Goal: Information Seeking & Learning: Learn about a topic

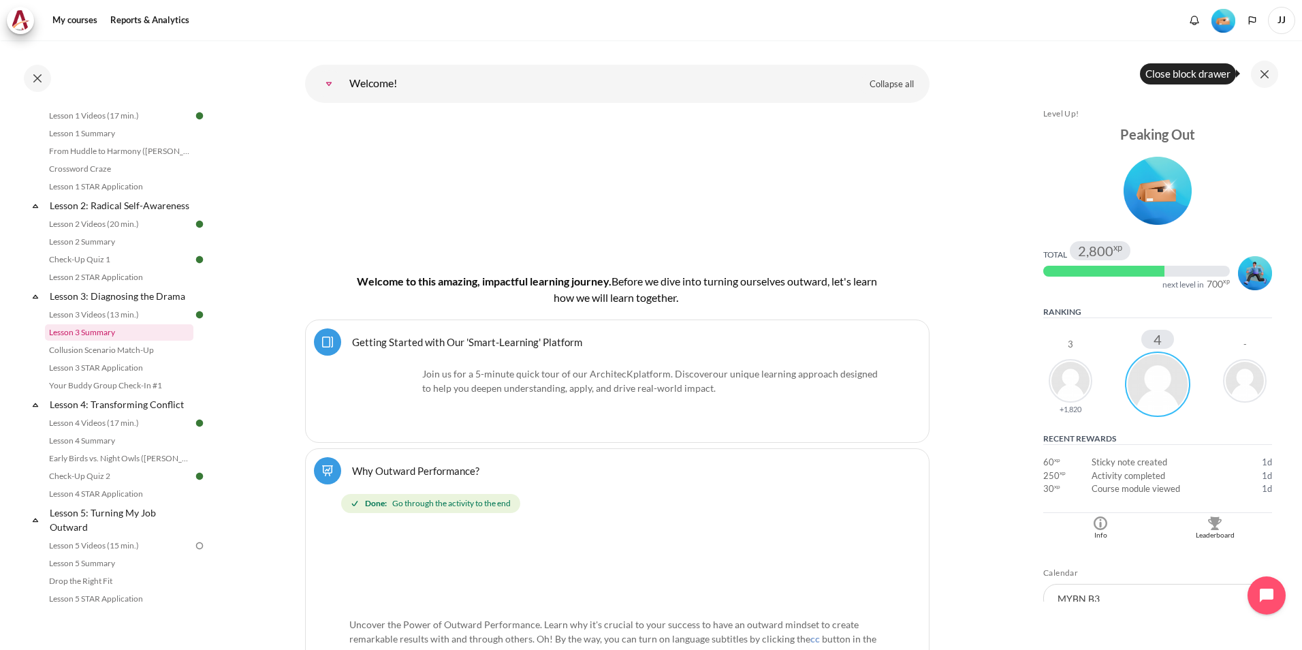
scroll to position [244, 0]
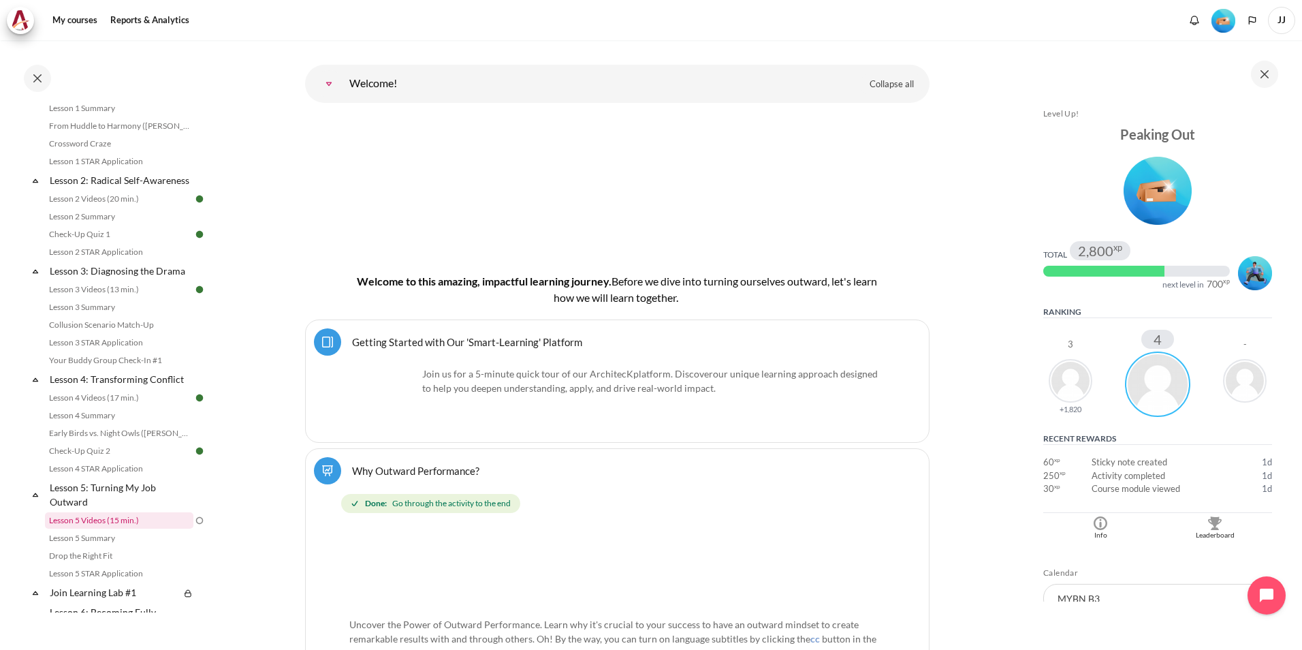
click at [147, 529] on link "Lesson 5 Videos (15 min.)" at bounding box center [119, 520] width 148 height 16
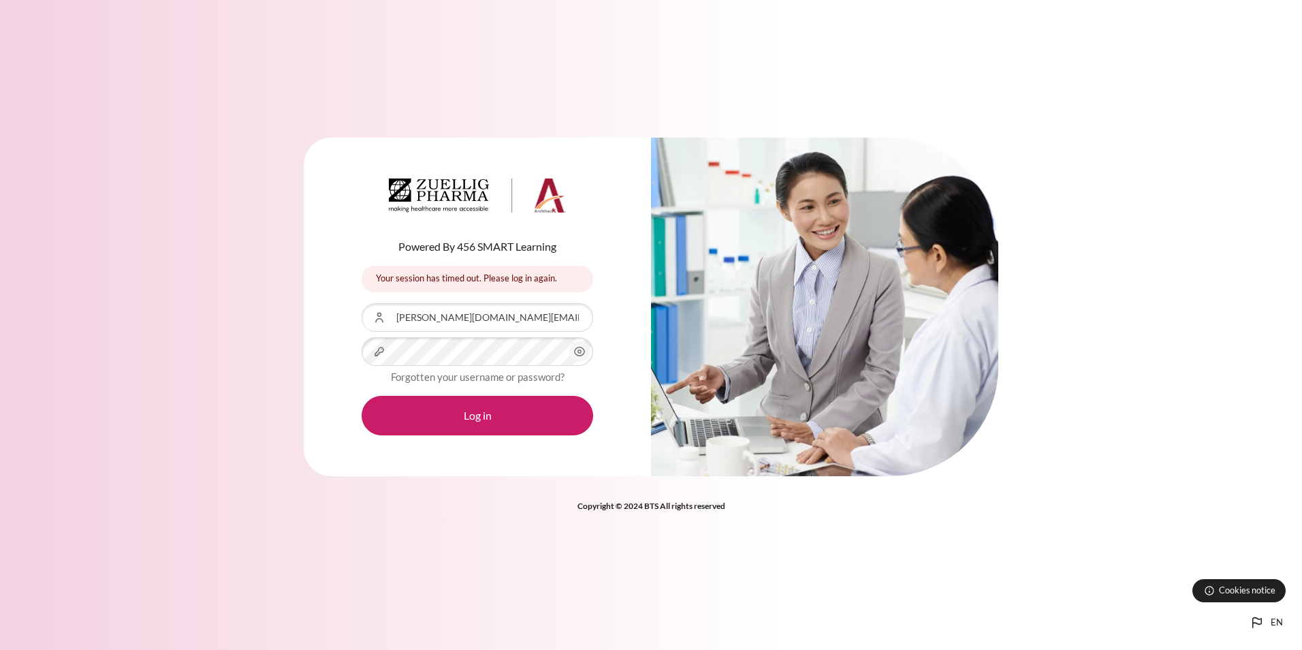
click at [430, 426] on button "Log in" at bounding box center [478, 416] width 232 height 40
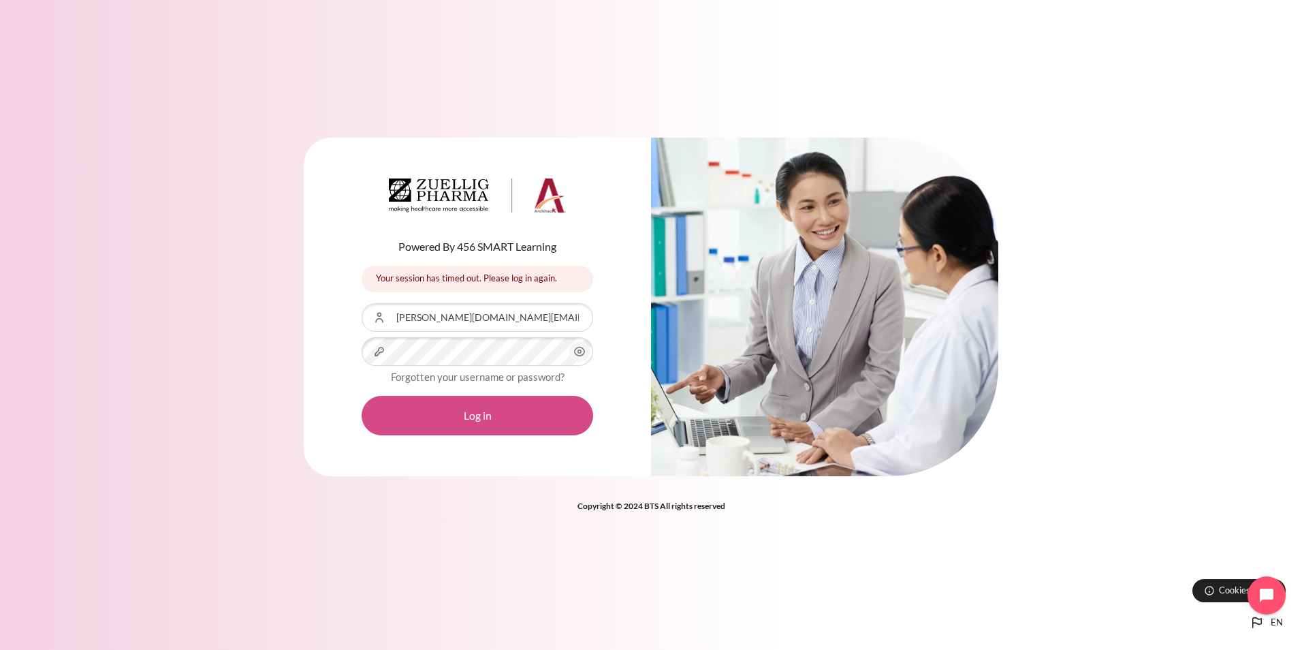
click at [470, 418] on button "Log in" at bounding box center [478, 416] width 232 height 40
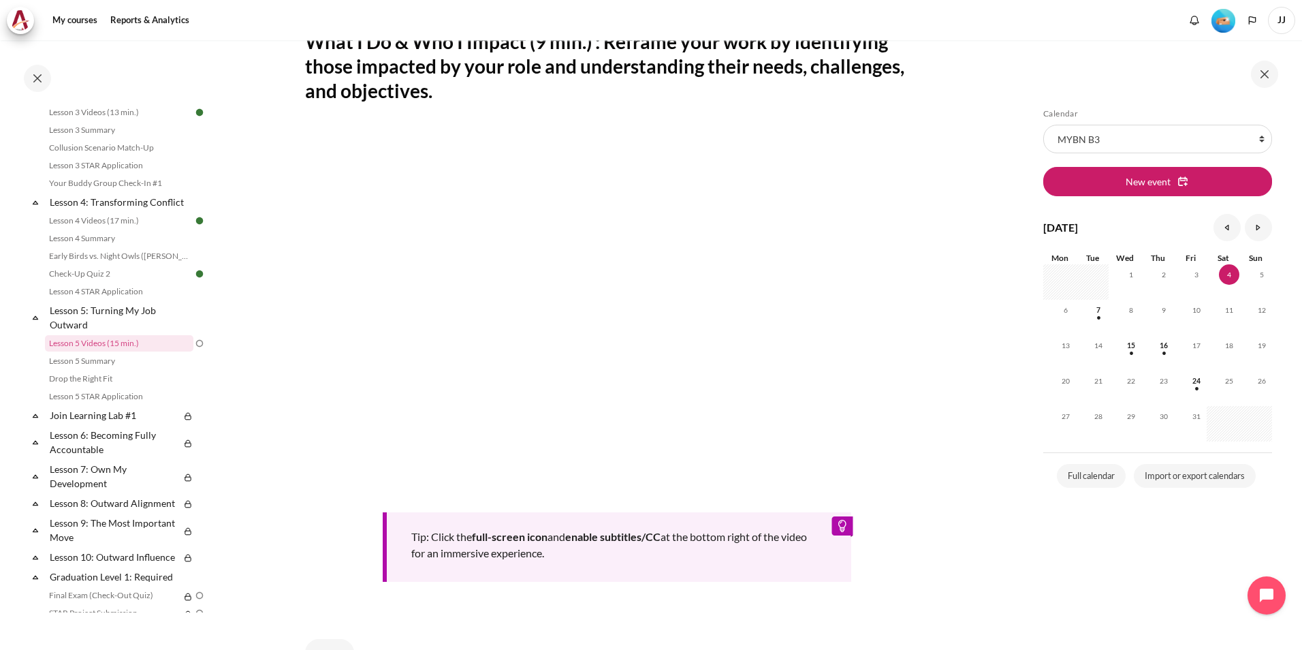
scroll to position [272, 0]
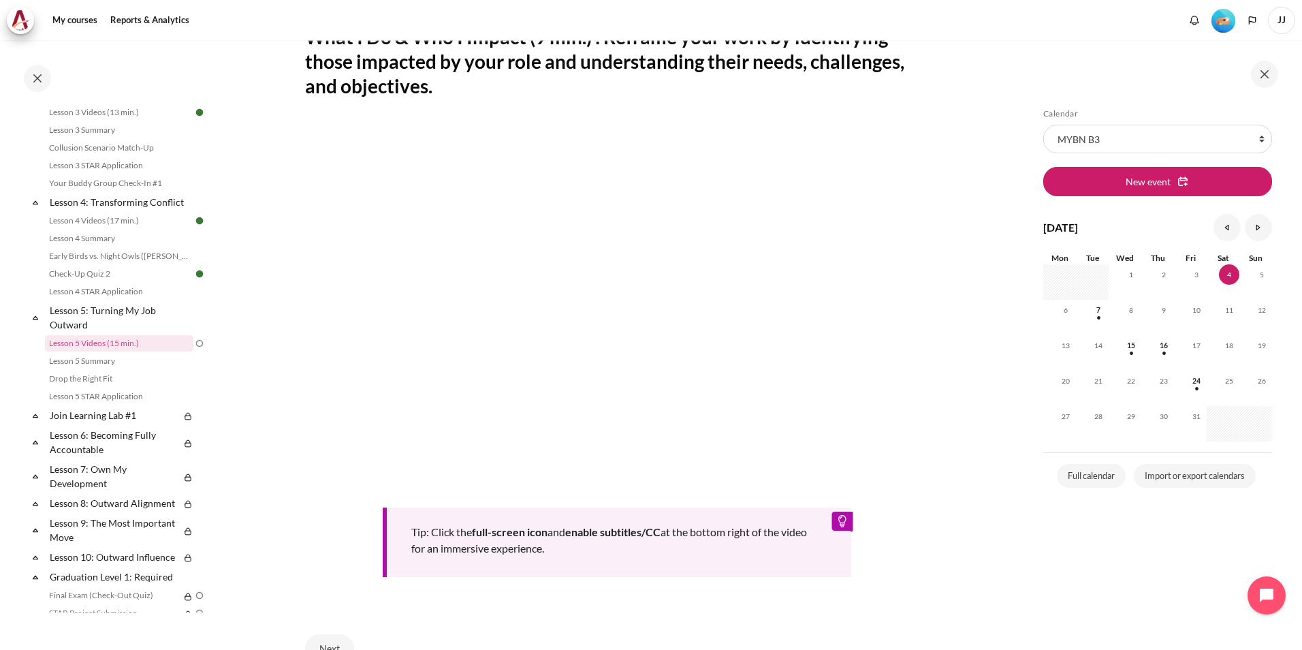
click at [299, 526] on section "My courses MYBN B3 Lesson 5: Turning My Job Outward Lesson 5 Videos (15 min.) L…" at bounding box center [617, 262] width 798 height 988
click at [950, 580] on section "My courses MYBN B3 Lesson 5: Turning My Job Outward Lesson 5 Videos (15 min.) L…" at bounding box center [617, 262] width 798 height 988
click at [945, 530] on section "My courses MYBN B3 Lesson 5: Turning My Job Outward Lesson 5 Videos (15 min.) L…" at bounding box center [617, 262] width 798 height 988
click at [923, 580] on section "My courses MYBN B3 Lesson 5: Turning My Job Outward Lesson 5 Videos (15 min.) L…" at bounding box center [617, 262] width 798 height 988
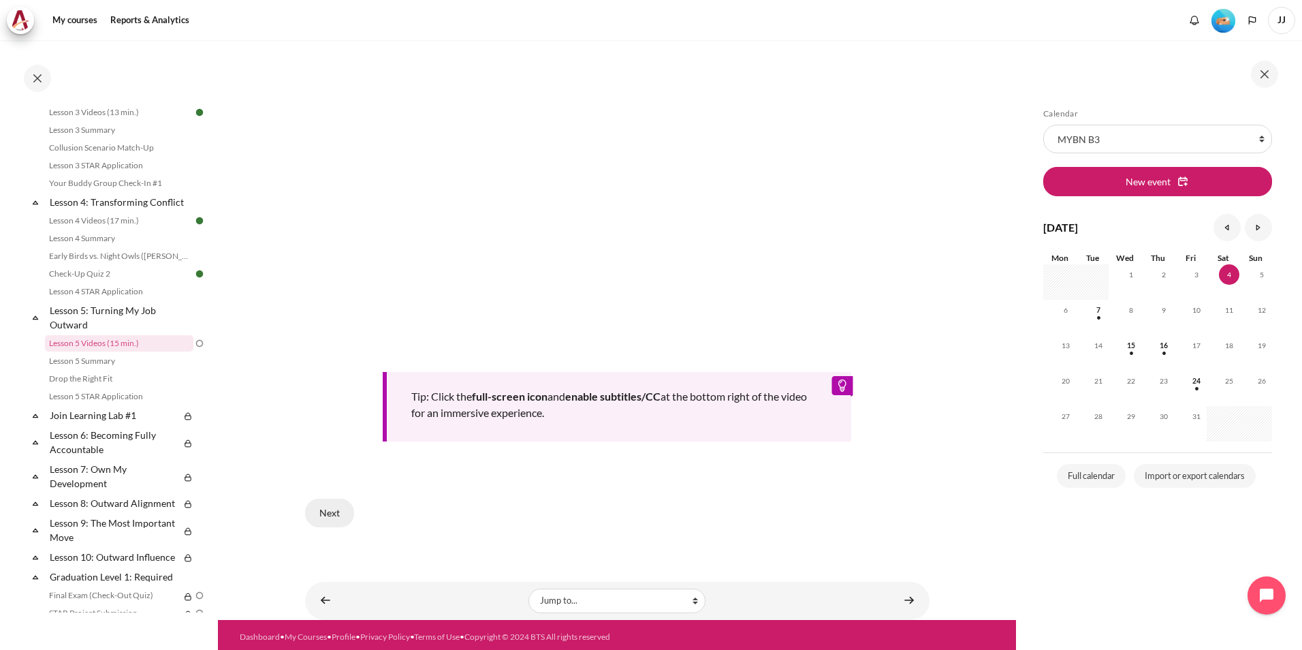
click at [343, 512] on button "Next" at bounding box center [329, 513] width 49 height 29
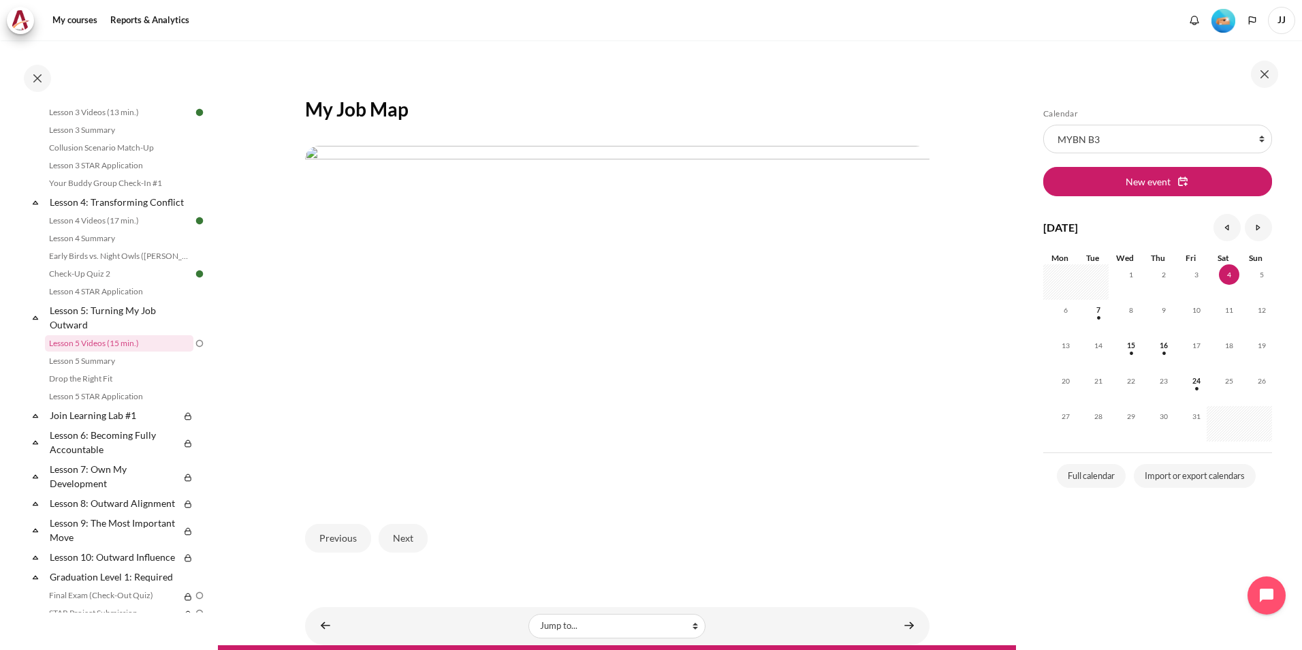
scroll to position [225, 0]
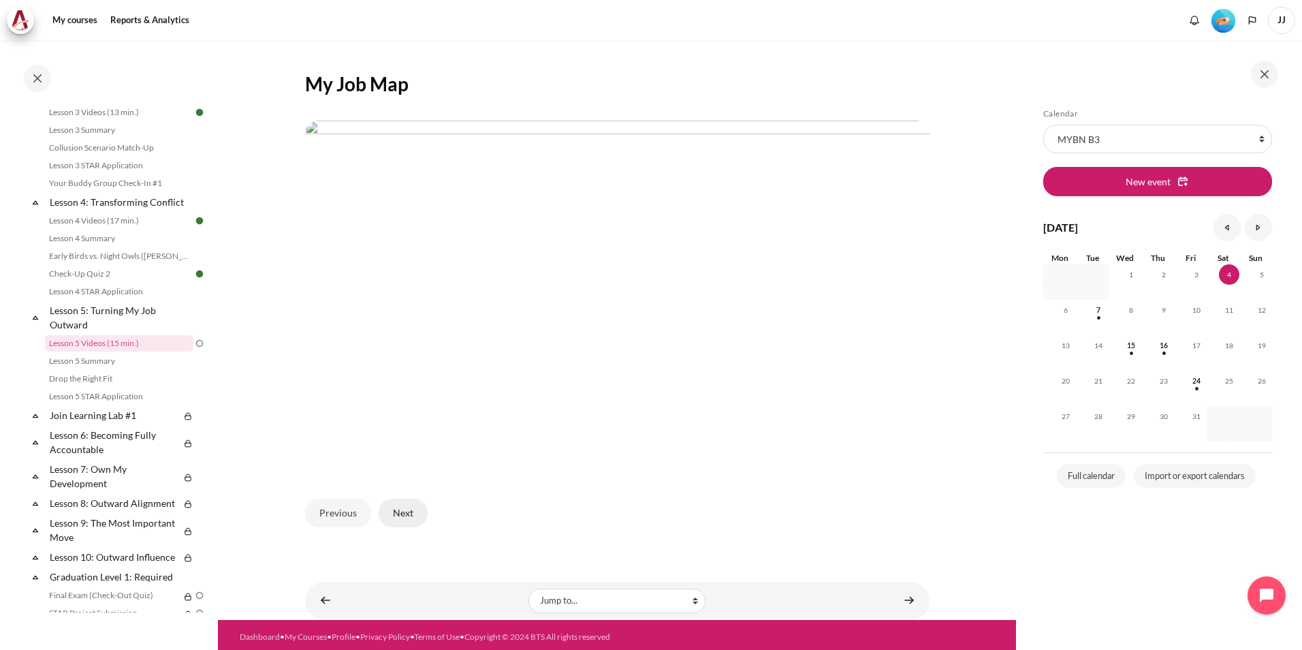
click at [392, 512] on button "Next" at bounding box center [403, 513] width 49 height 29
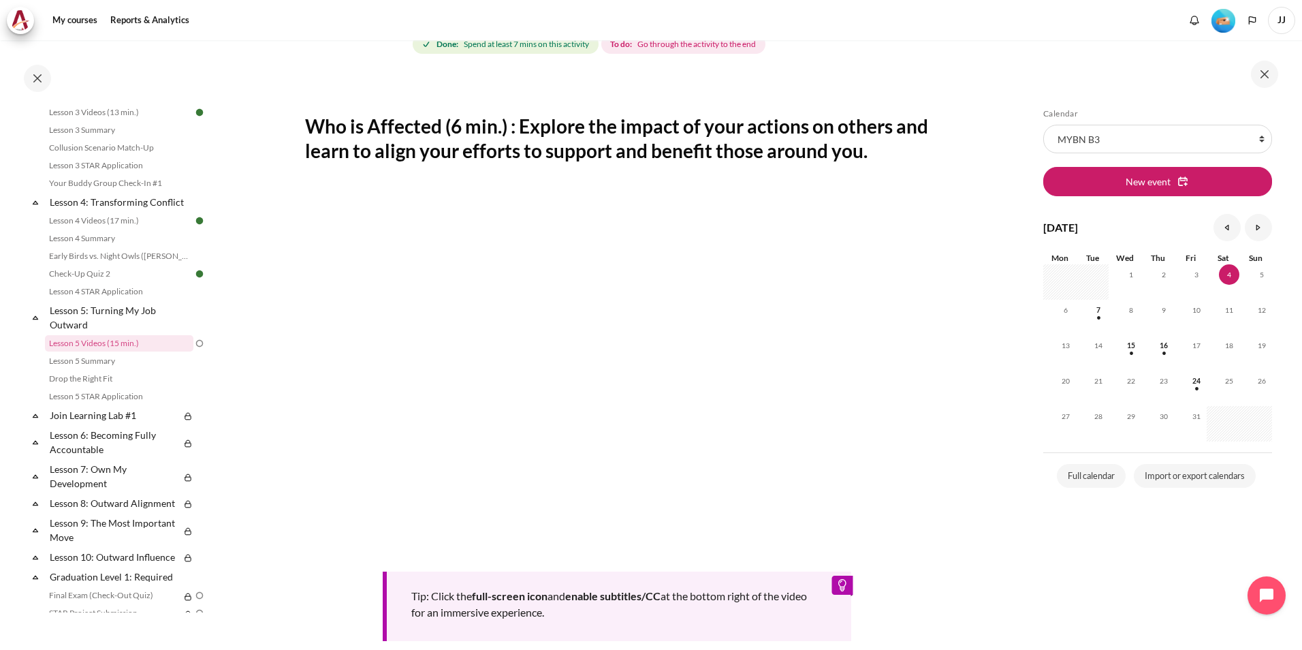
scroll to position [272, 0]
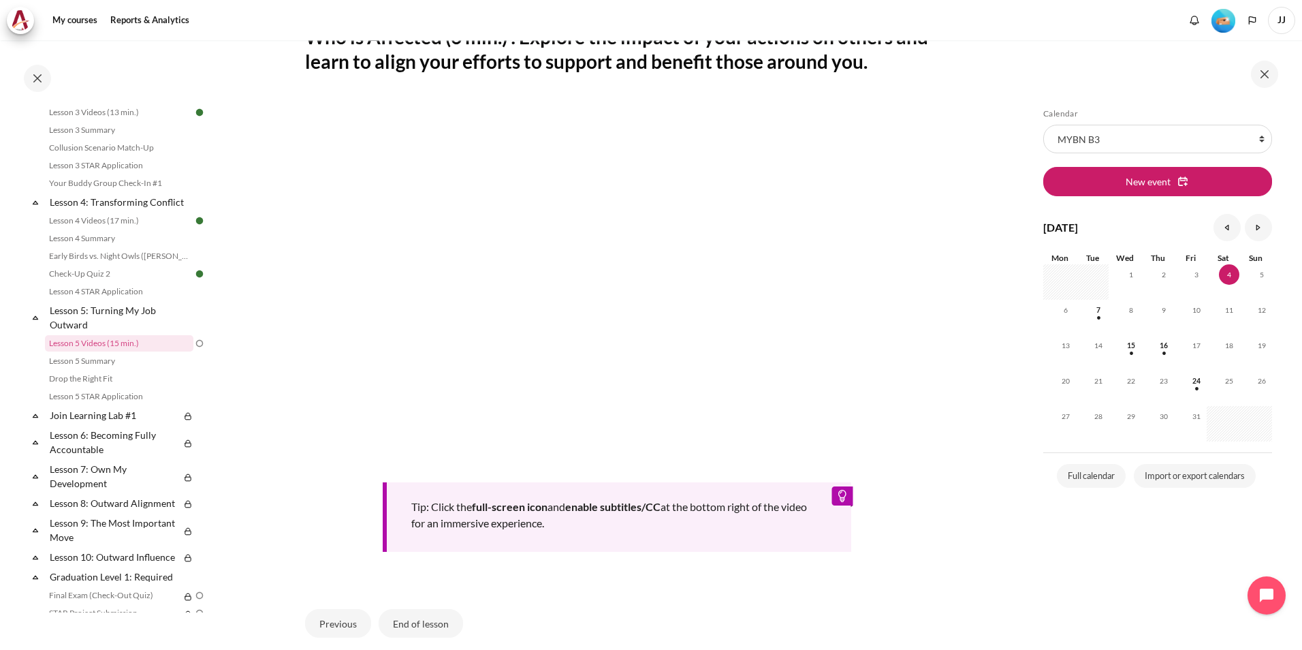
click at [904, 576] on div "Tip: Click the full-screen icon and enable subtitles/CC at the bottom right of …" at bounding box center [617, 341] width 625 height 508
click at [431, 621] on button "End of lesson" at bounding box center [421, 623] width 84 height 29
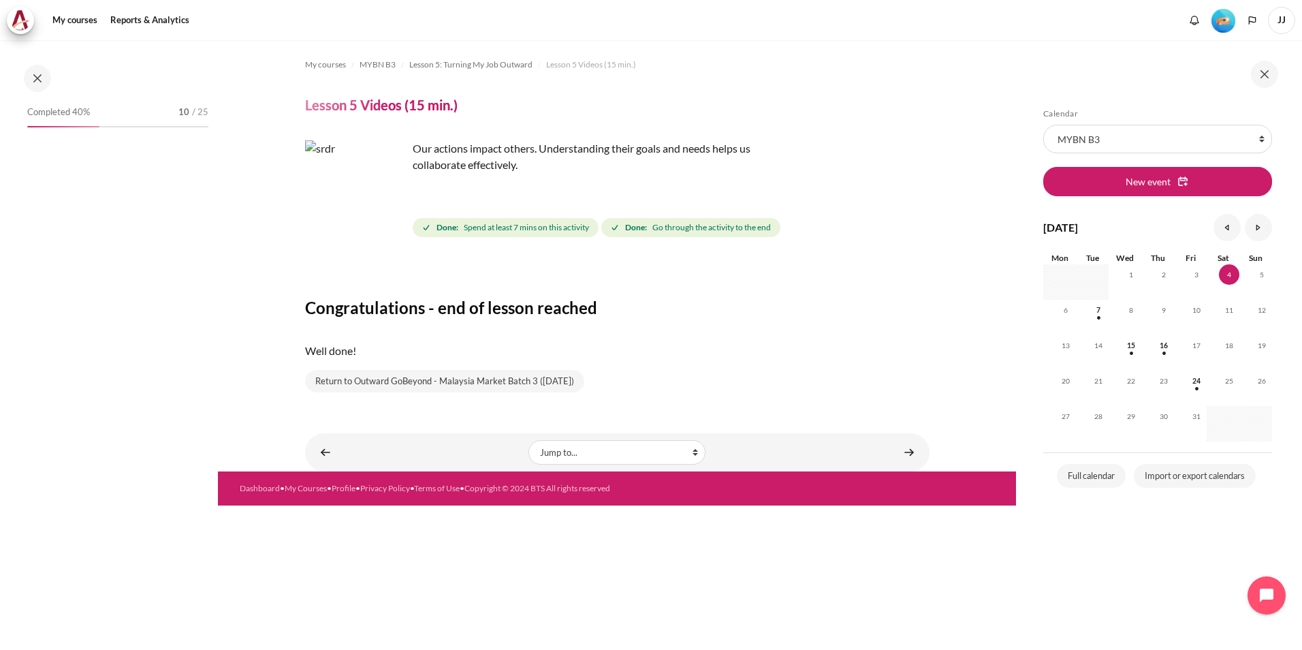
scroll to position [421, 0]
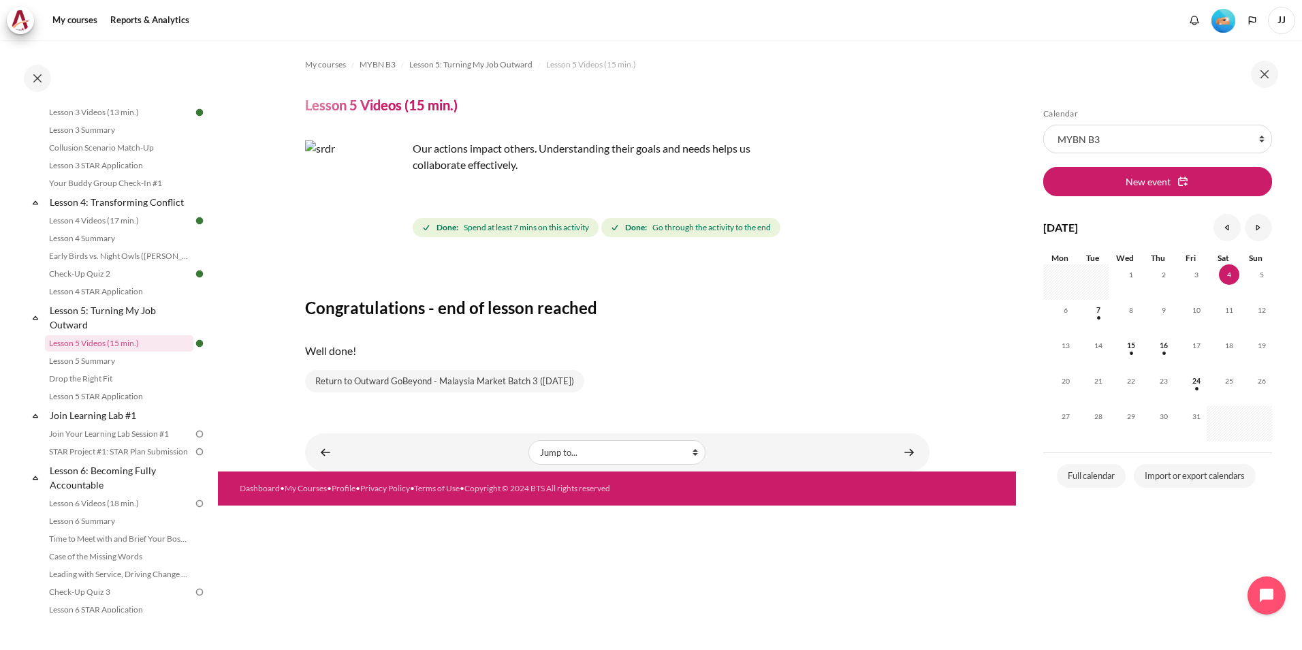
click at [514, 167] on p "Our actions impact others. Understanding their goals and needs helps us collabo…" at bounding box center [543, 156] width 477 height 33
copy p "effectively"
click at [172, 369] on link "Lesson 5 Summary" at bounding box center [119, 361] width 148 height 16
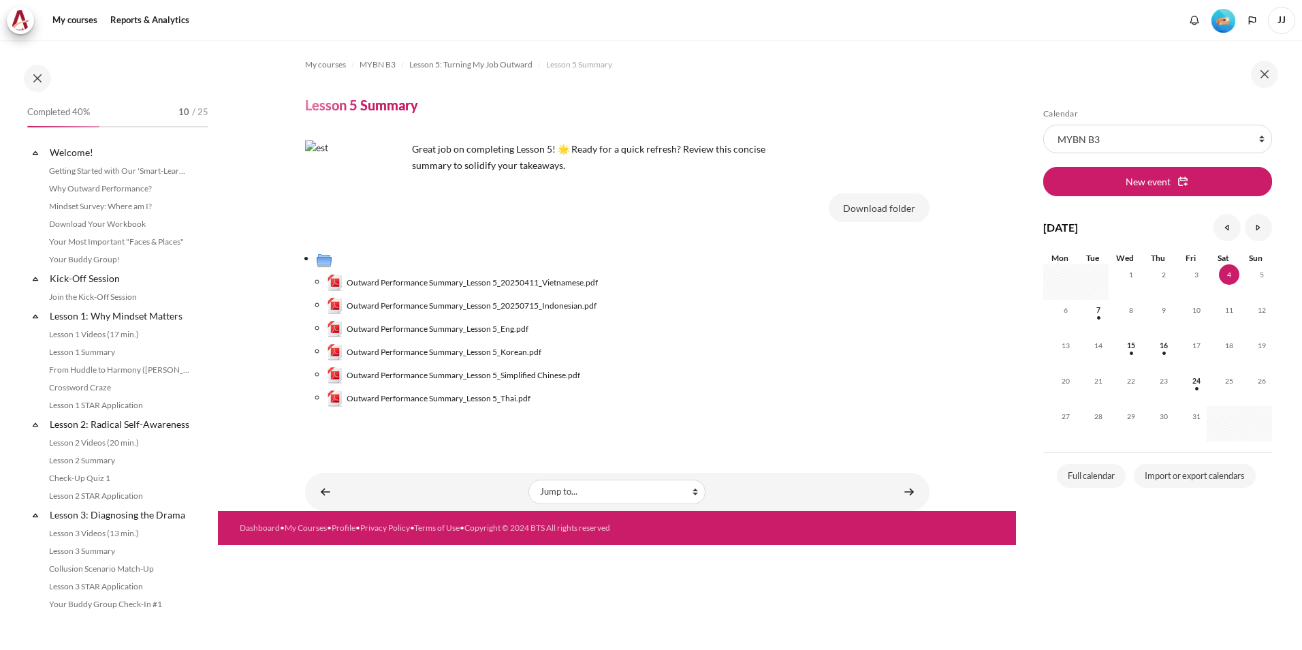
scroll to position [439, 0]
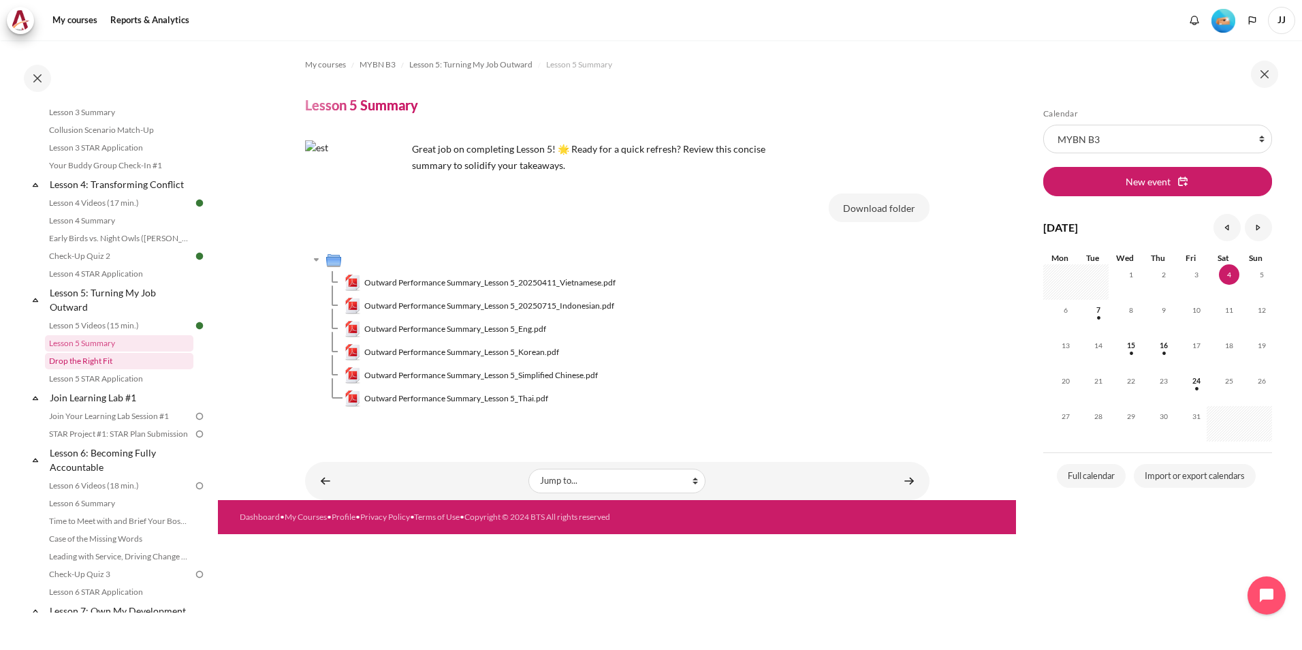
click at [163, 369] on link "Drop the Right Fit" at bounding box center [119, 361] width 148 height 16
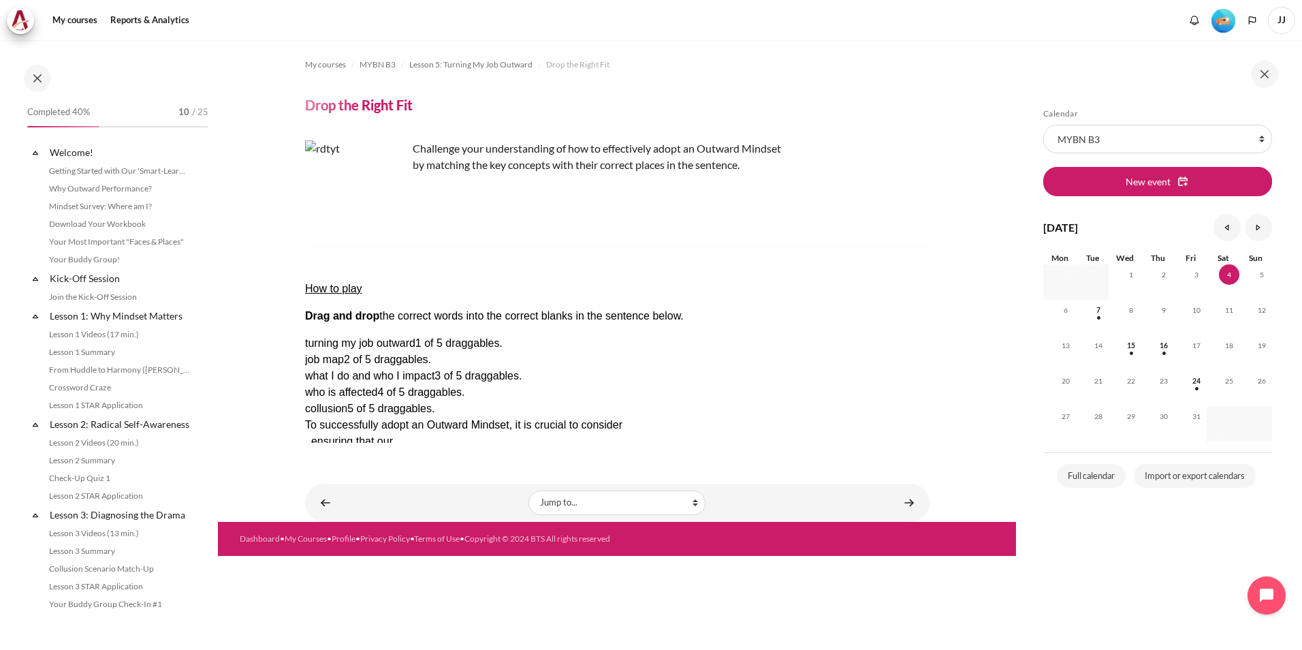
scroll to position [456, 0]
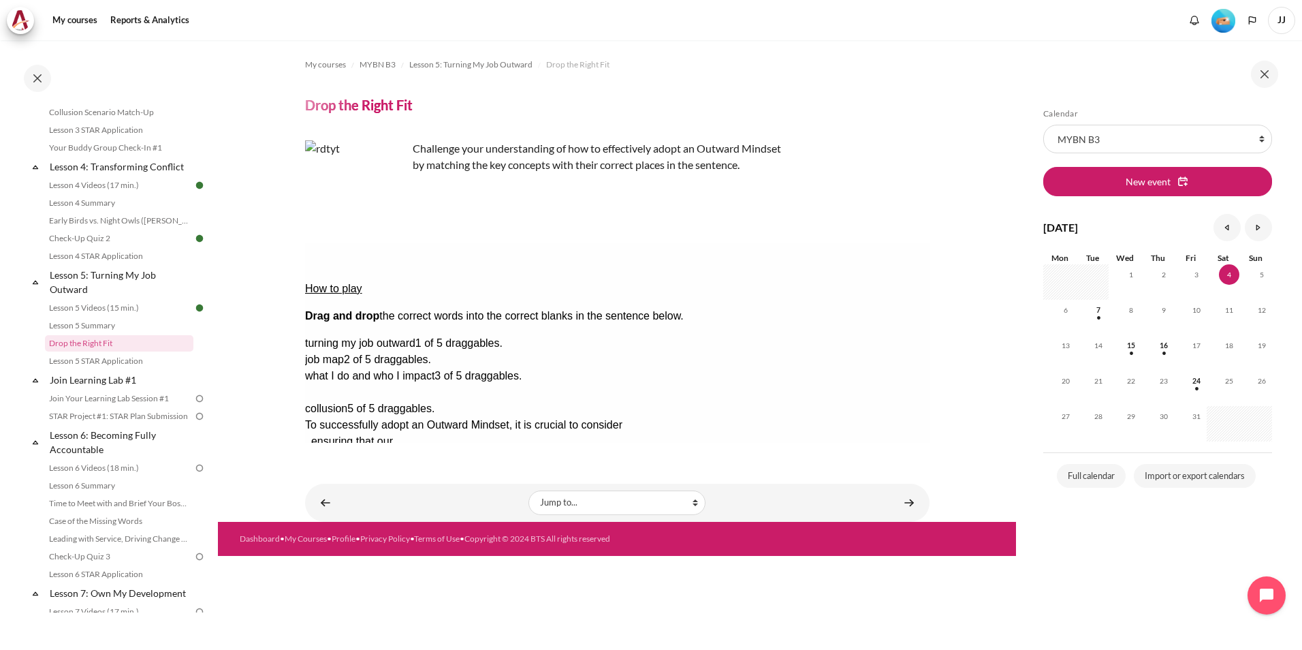
drag, startPoint x: 860, startPoint y: 360, endPoint x: 699, endPoint y: 292, distance: 175.2
drag, startPoint x: 800, startPoint y: 304, endPoint x: 673, endPoint y: 296, distance: 126.9
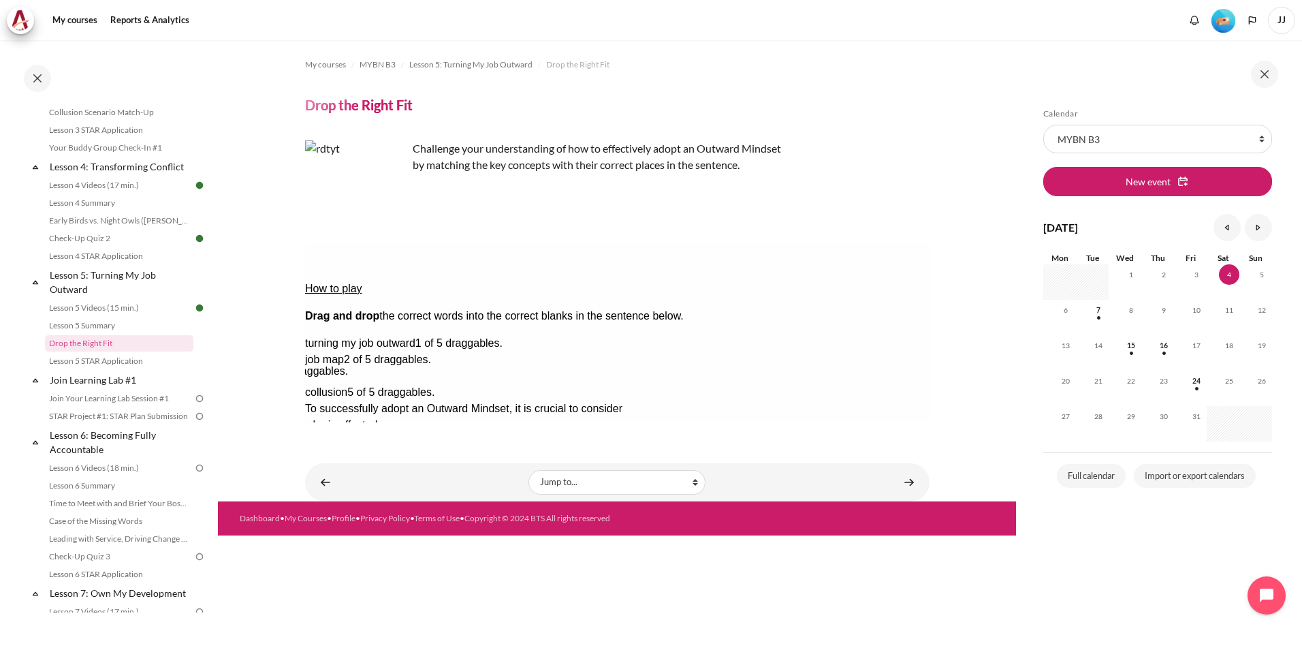
drag, startPoint x: 890, startPoint y: 339, endPoint x: 716, endPoint y: 334, distance: 174.4
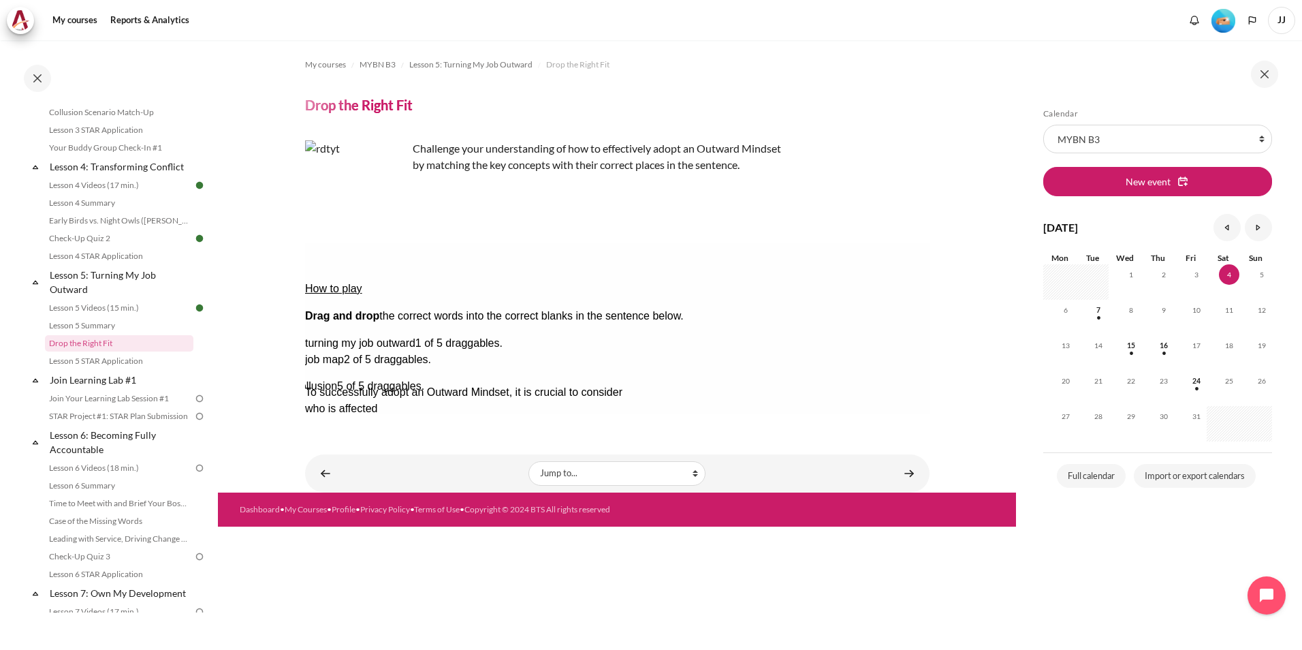
drag, startPoint x: 846, startPoint y: 345, endPoint x: 836, endPoint y: 355, distance: 13.5
drag, startPoint x: 878, startPoint y: 349, endPoint x: 450, endPoint y: 347, distance: 428.4
drag, startPoint x: 893, startPoint y: 295, endPoint x: 426, endPoint y: 327, distance: 467.6
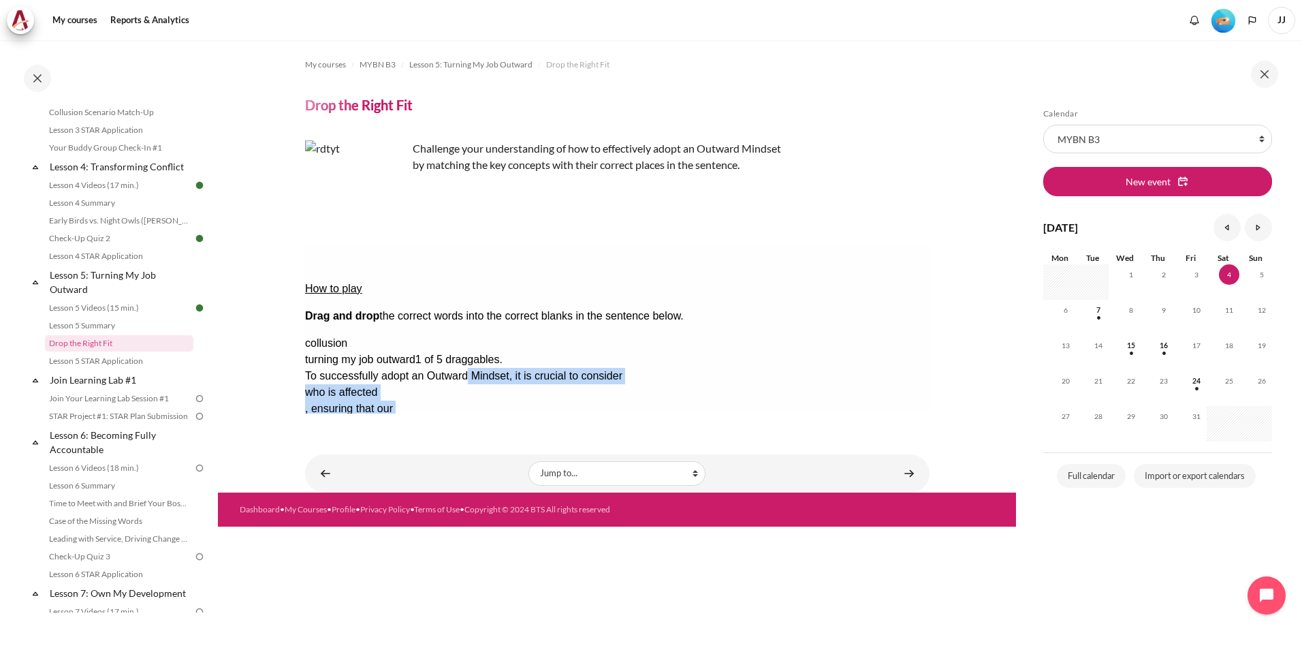
drag, startPoint x: 468, startPoint y: 310, endPoint x: 460, endPoint y: 334, distance: 25.2
click at [460, 368] on div "To successfully adopt an Outward Mindset, it is crucial to consider who is affe…" at bounding box center [550, 433] width 493 height 131
click at [552, 499] on div "Check Check the answers. The responses will be marked as correct, incorrect, or…" at bounding box center [616, 507] width 625 height 16
drag, startPoint x: 409, startPoint y: 343, endPoint x: 458, endPoint y: 317, distance: 55.4
drag, startPoint x: 716, startPoint y: 343, endPoint x: 858, endPoint y: 401, distance: 153.9
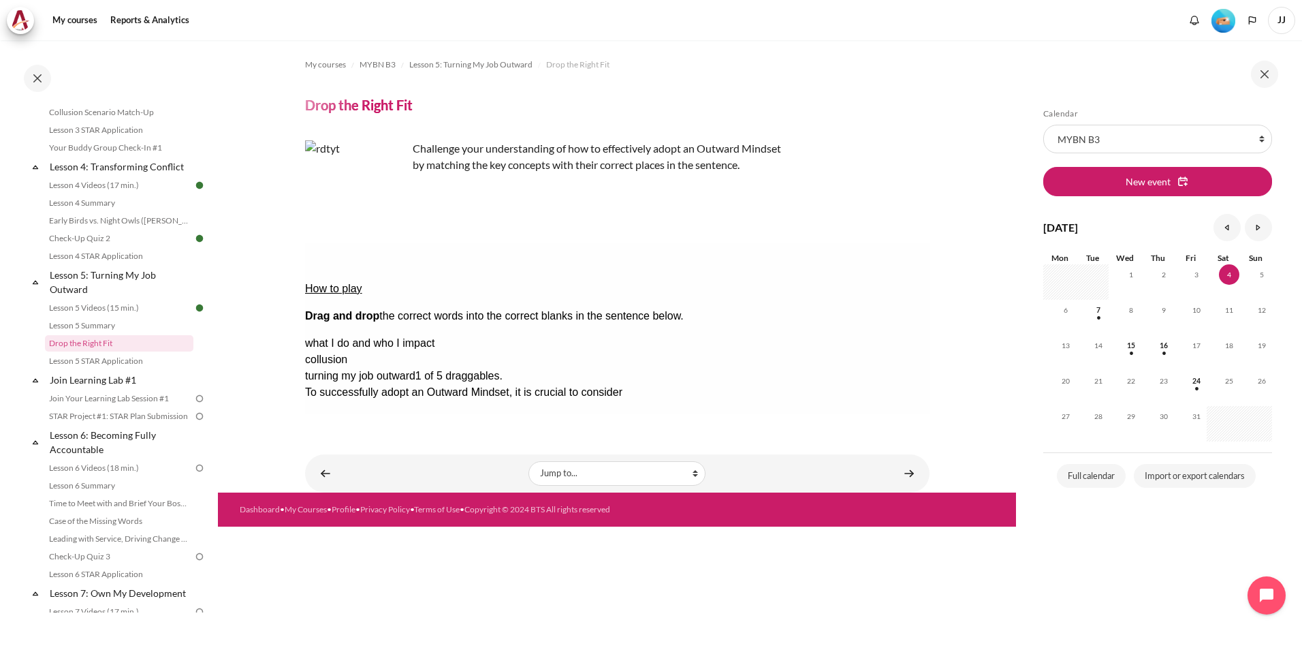
drag, startPoint x: 676, startPoint y: 296, endPoint x: 836, endPoint y: 387, distance: 184.8
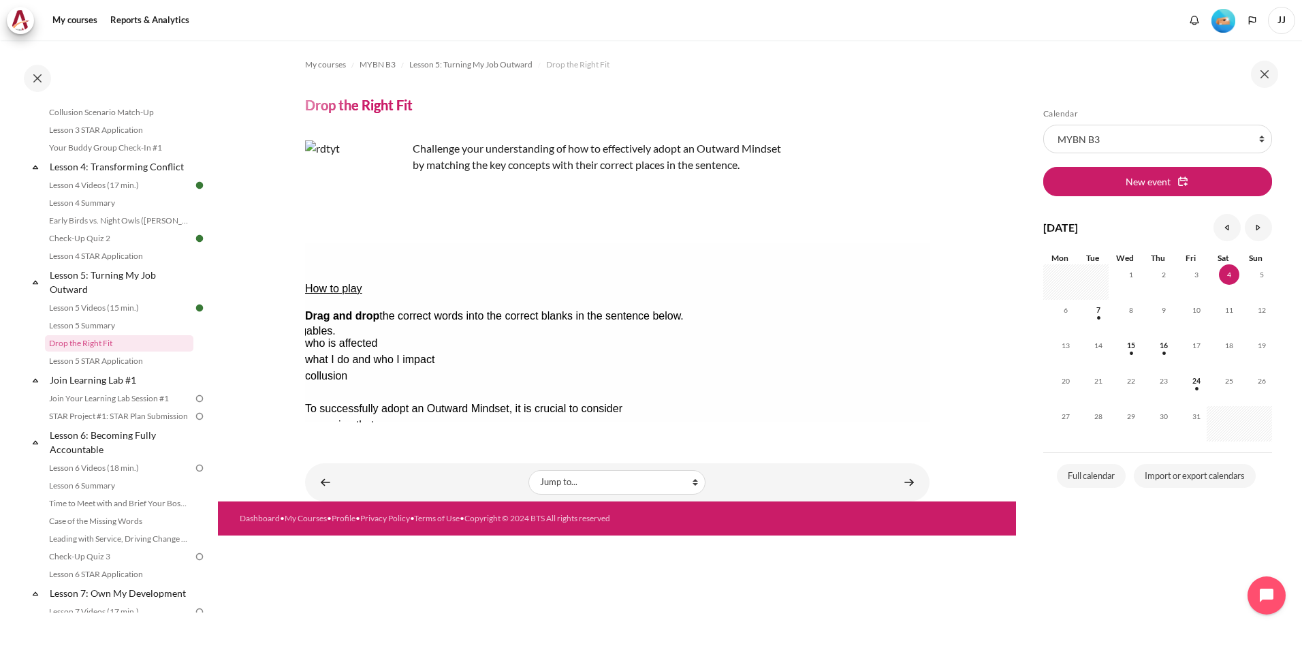
drag, startPoint x: 843, startPoint y: 365, endPoint x: 675, endPoint y: 296, distance: 181.4
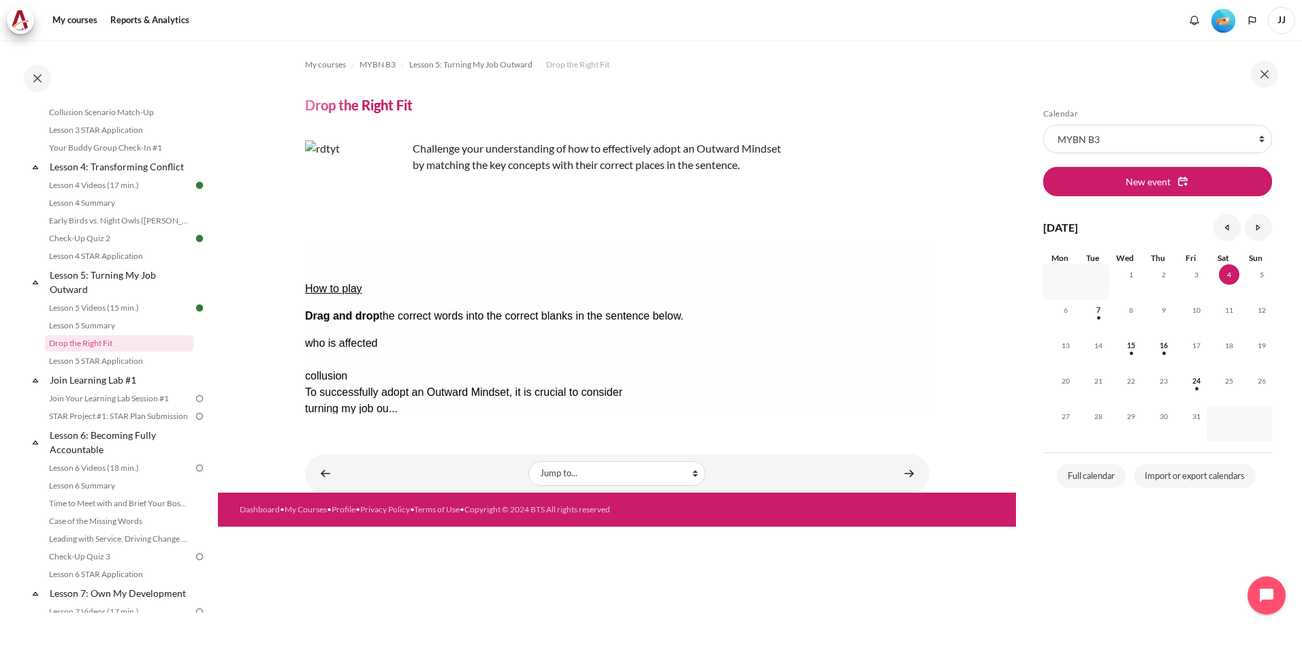
drag, startPoint x: 872, startPoint y: 321, endPoint x: 427, endPoint y: 335, distance: 445.6
drag, startPoint x: 388, startPoint y: 343, endPoint x: 667, endPoint y: 343, distance: 278.6
drag, startPoint x: 672, startPoint y: 342, endPoint x: 384, endPoint y: 345, distance: 288.1
drag, startPoint x: 898, startPoint y: 303, endPoint x: 646, endPoint y: 339, distance: 253.8
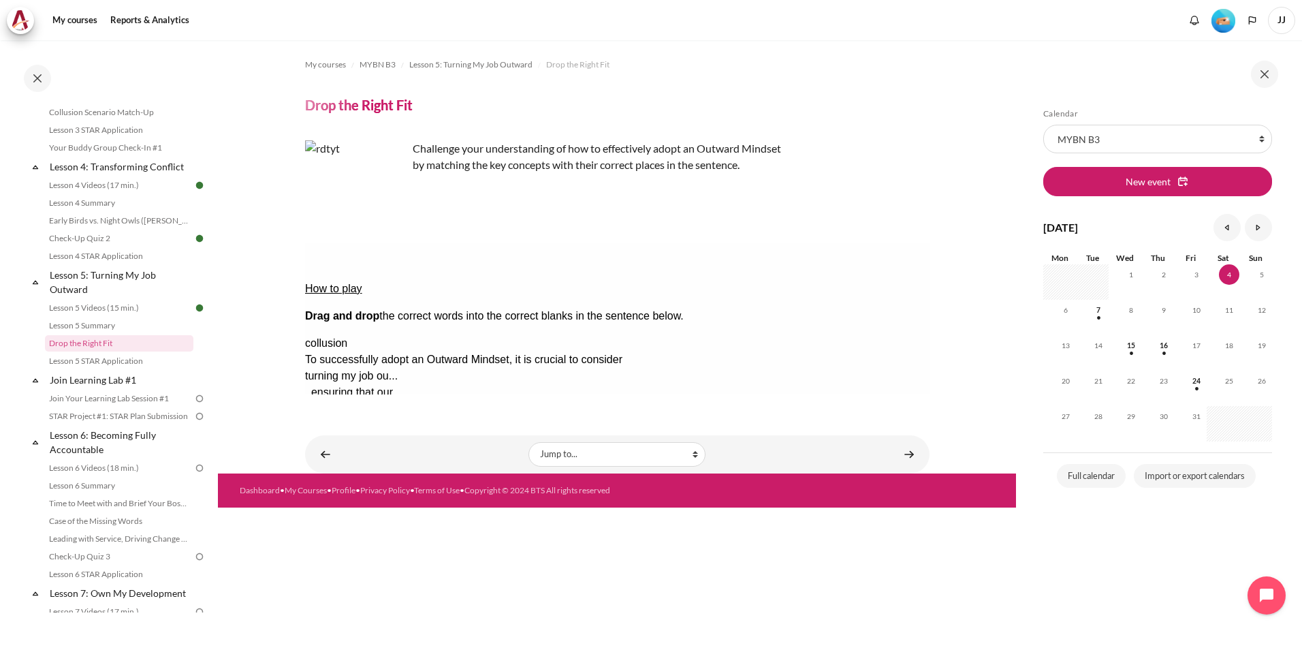
click at [413, 368] on div "turning my job ou..." at bounding box center [358, 376] width 108 height 16
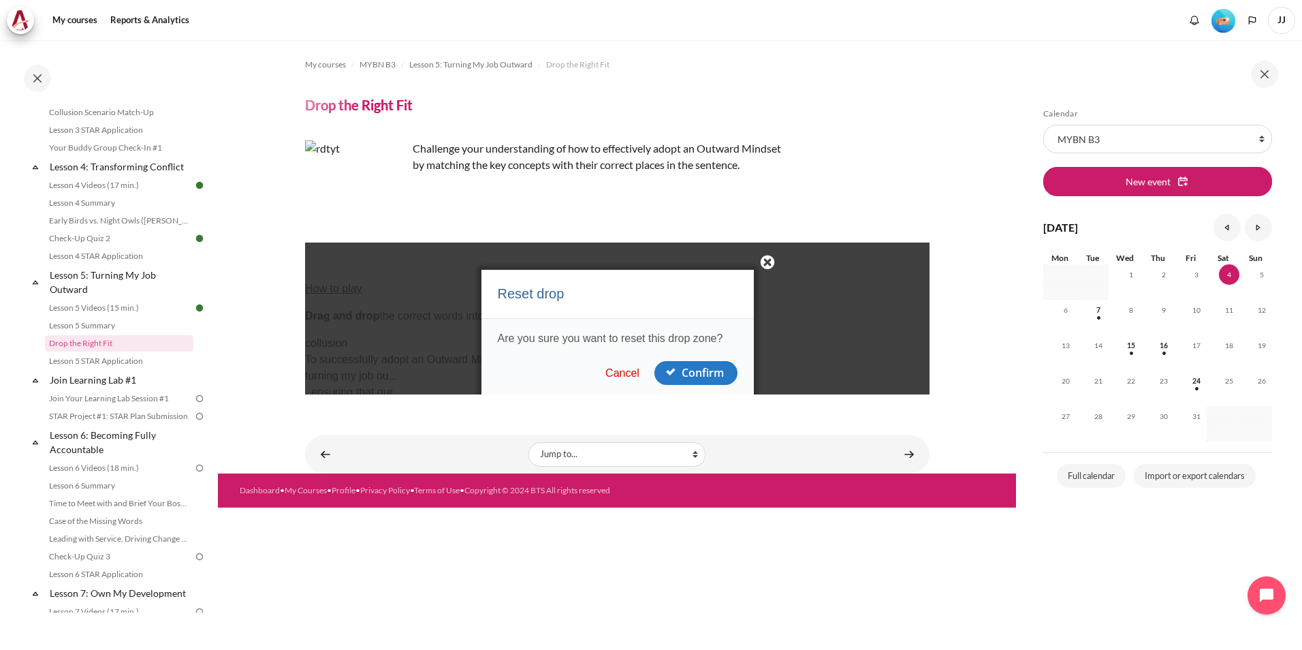
click at [621, 372] on button "Cancel" at bounding box center [622, 373] width 42 height 14
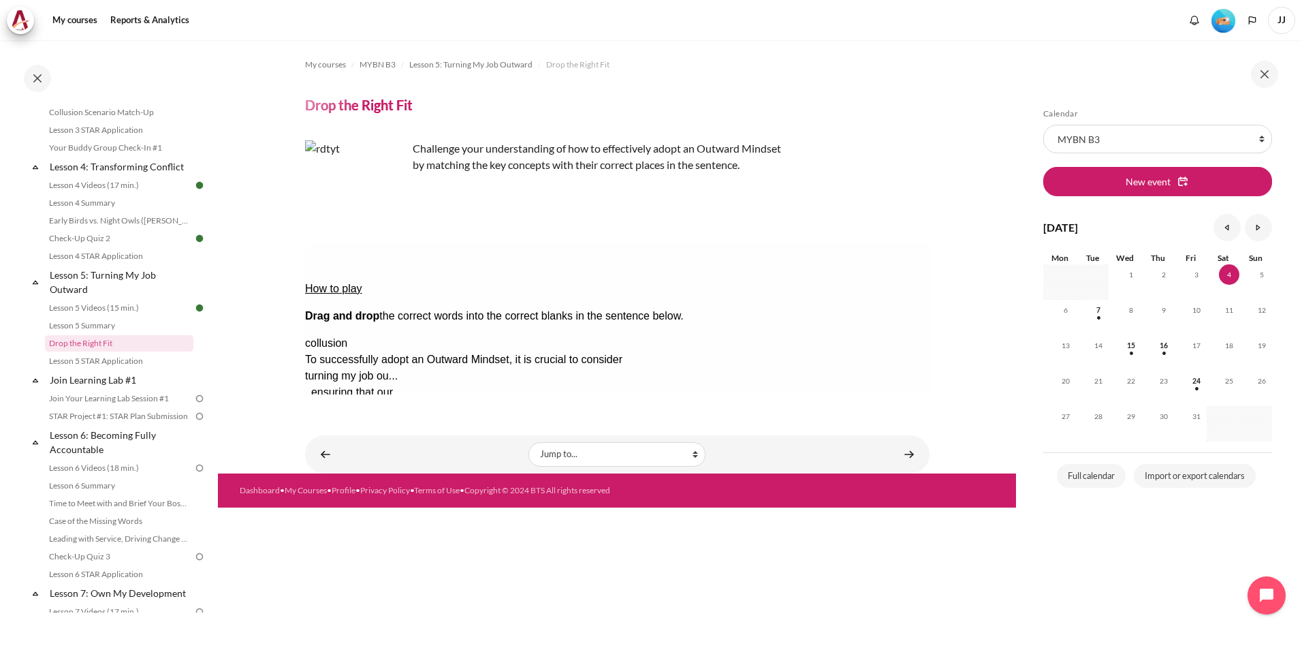
click at [742, 408] on div "My courses MYBN B3 Lesson 5: Turning My Job Outward Drop the Right Fit Drop the…" at bounding box center [617, 227] width 625 height 375
click at [413, 433] on div "what I do and who..." at bounding box center [358, 441] width 108 height 16
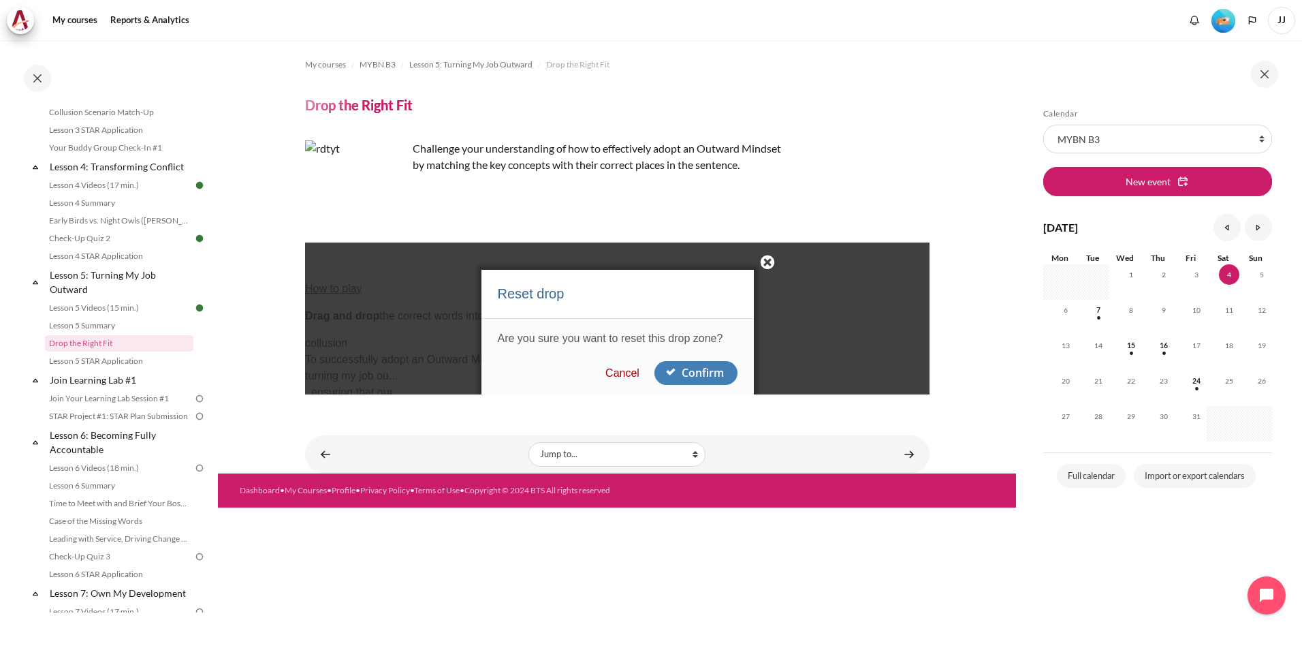
click at [722, 374] on button "Confirm" at bounding box center [695, 373] width 83 height 24
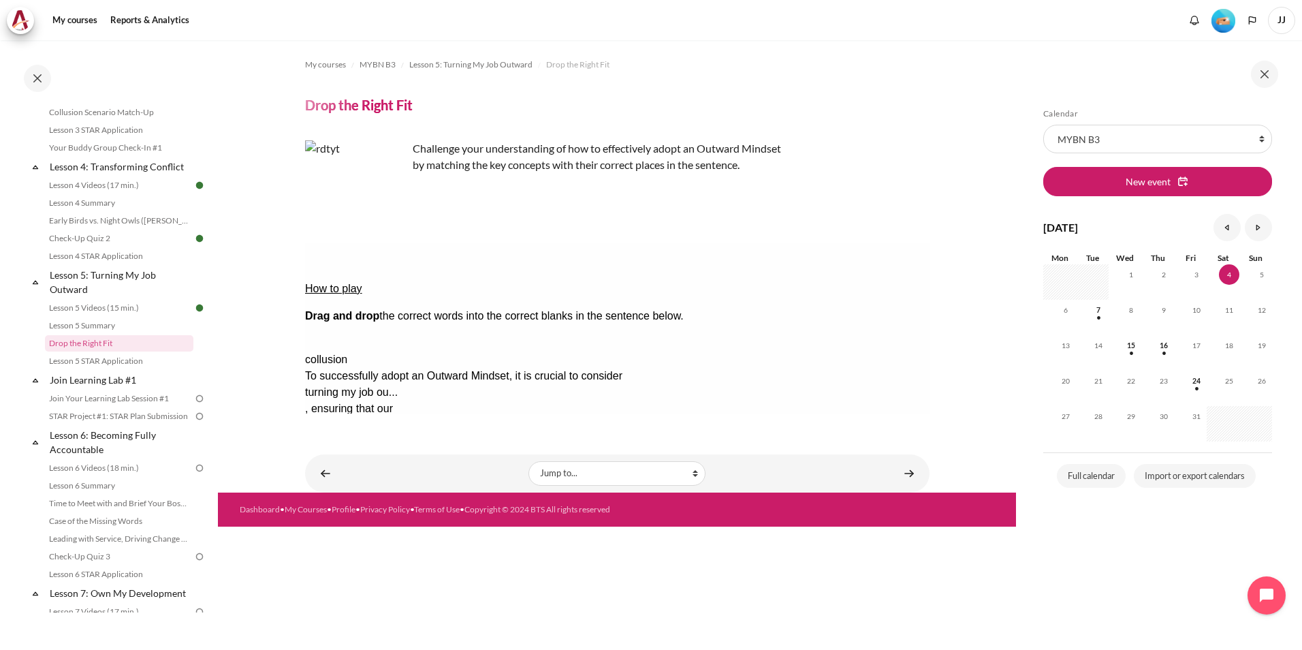
drag, startPoint x: 858, startPoint y: 300, endPoint x: 434, endPoint y: 336, distance: 425.2
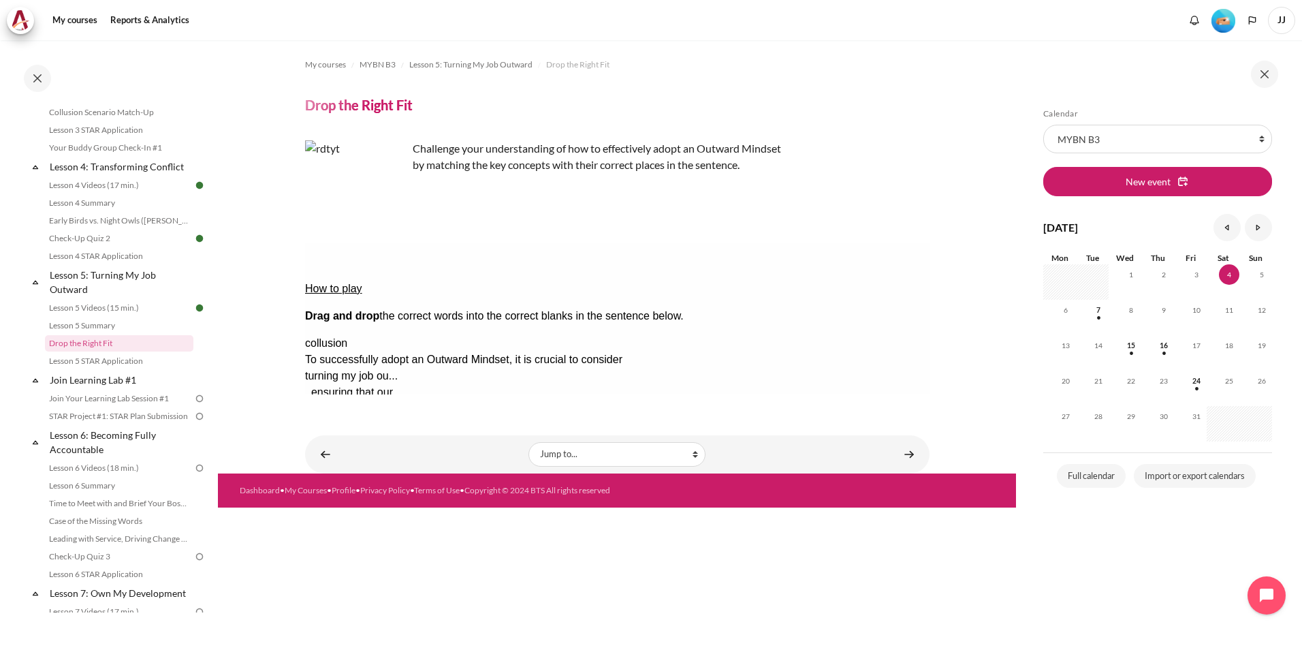
drag, startPoint x: 343, startPoint y: 374, endPoint x: 349, endPoint y: 377, distance: 7.6
click at [341, 500] on button "Check Check the answers. The responses will be marked as correct, incorrect, or…" at bounding box center [322, 507] width 37 height 14
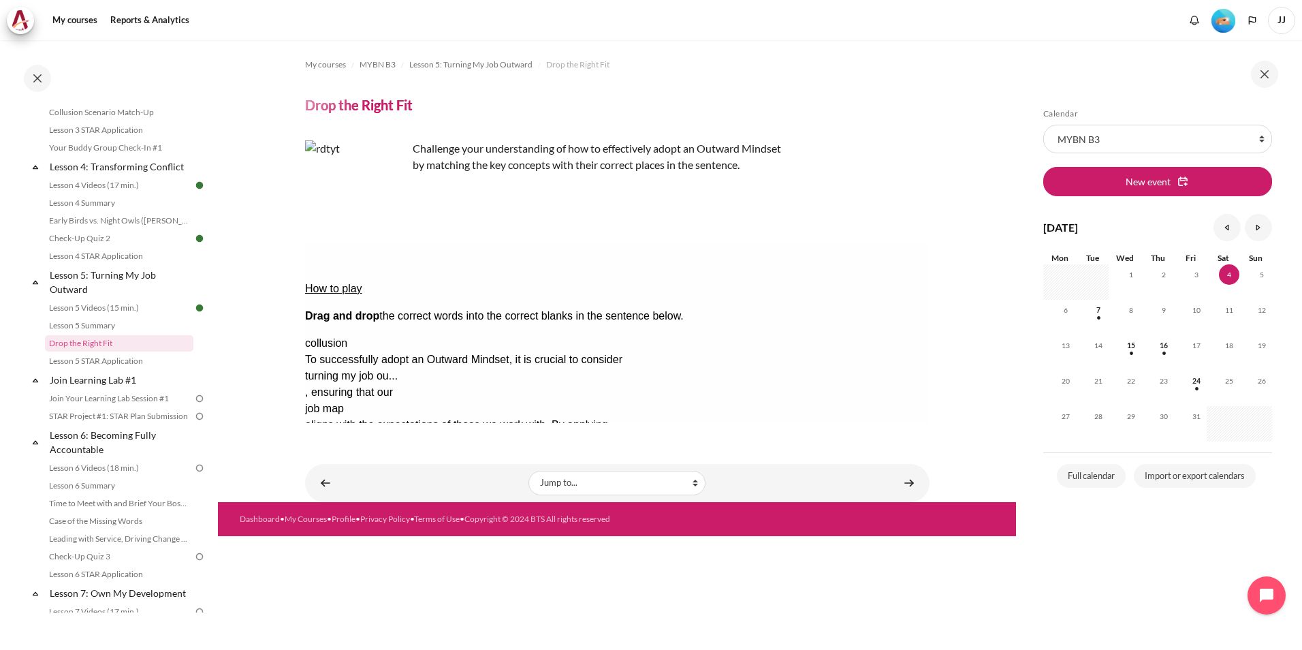
click at [405, 541] on button "Retry Retry the task. Reset all responses and start the task over again." at bounding box center [388, 548] width 33 height 14
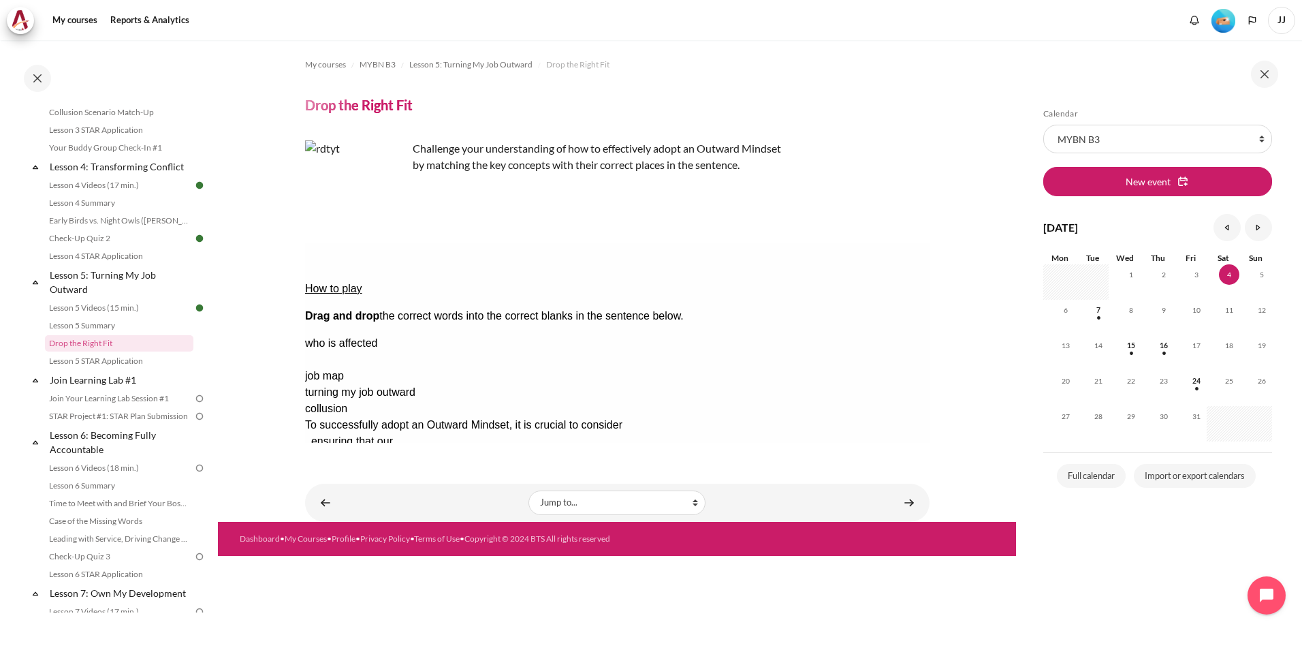
drag, startPoint x: 863, startPoint y: 322, endPoint x: 696, endPoint y: 294, distance: 169.3
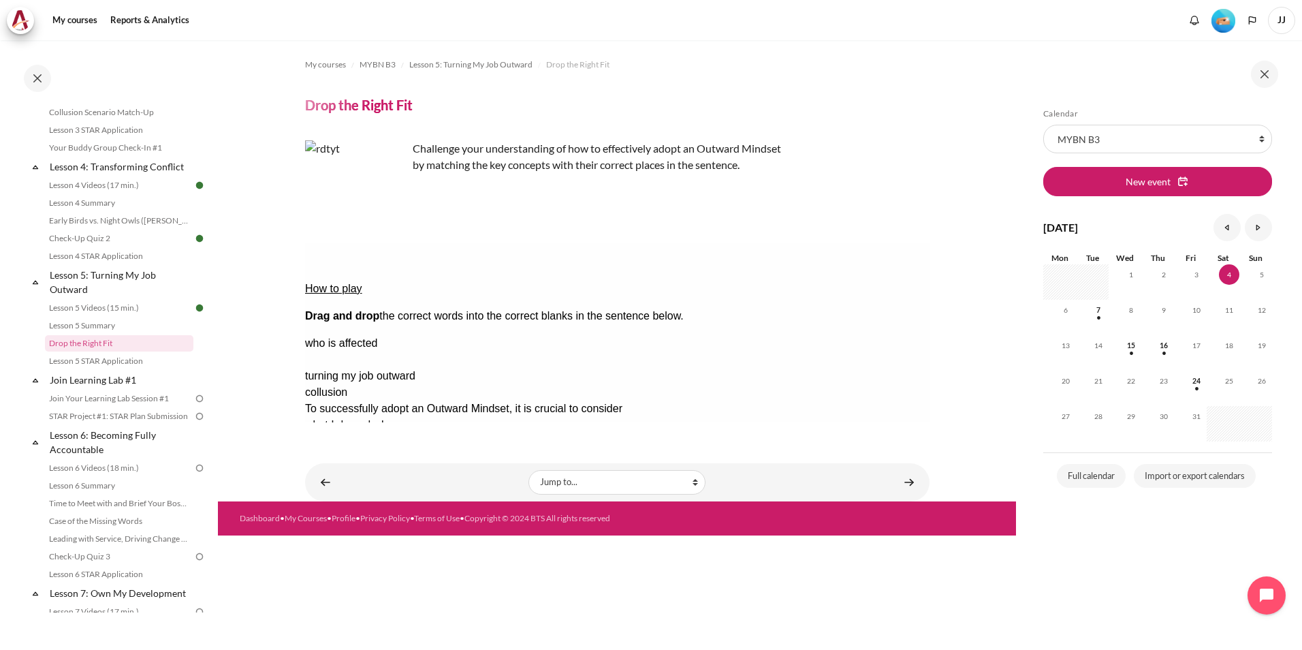
drag, startPoint x: 871, startPoint y: 319, endPoint x: 462, endPoint y: 315, distance: 408.7
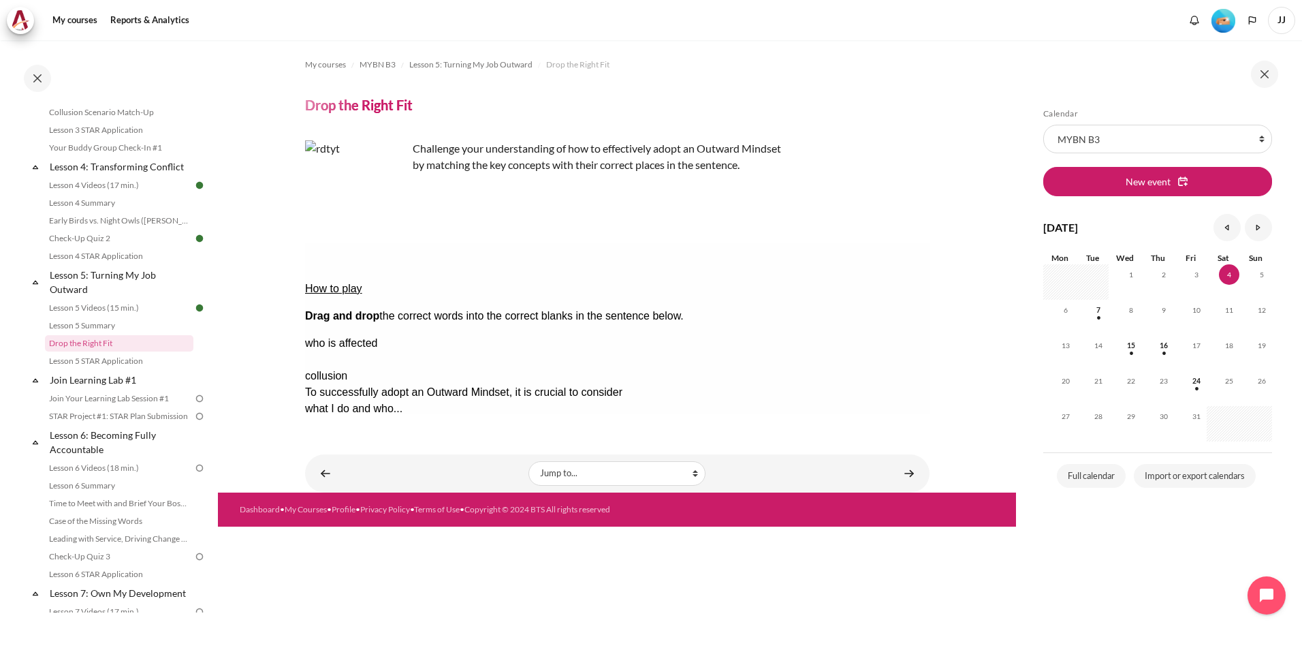
drag, startPoint x: 880, startPoint y: 328, endPoint x: 432, endPoint y: 339, distance: 448.3
drag, startPoint x: 899, startPoint y: 302, endPoint x: 660, endPoint y: 334, distance: 241.2
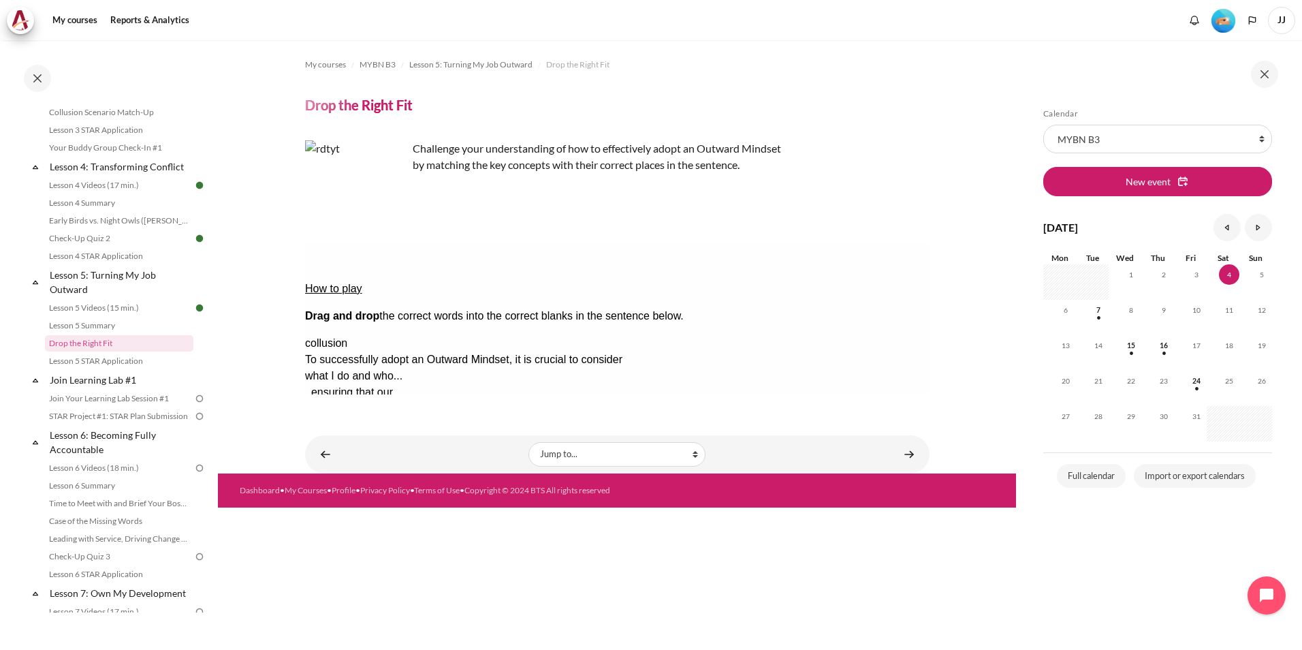
click at [341, 500] on button "Check Check the answers. The responses will be marked as correct, incorrect, or…" at bounding box center [322, 507] width 37 height 14
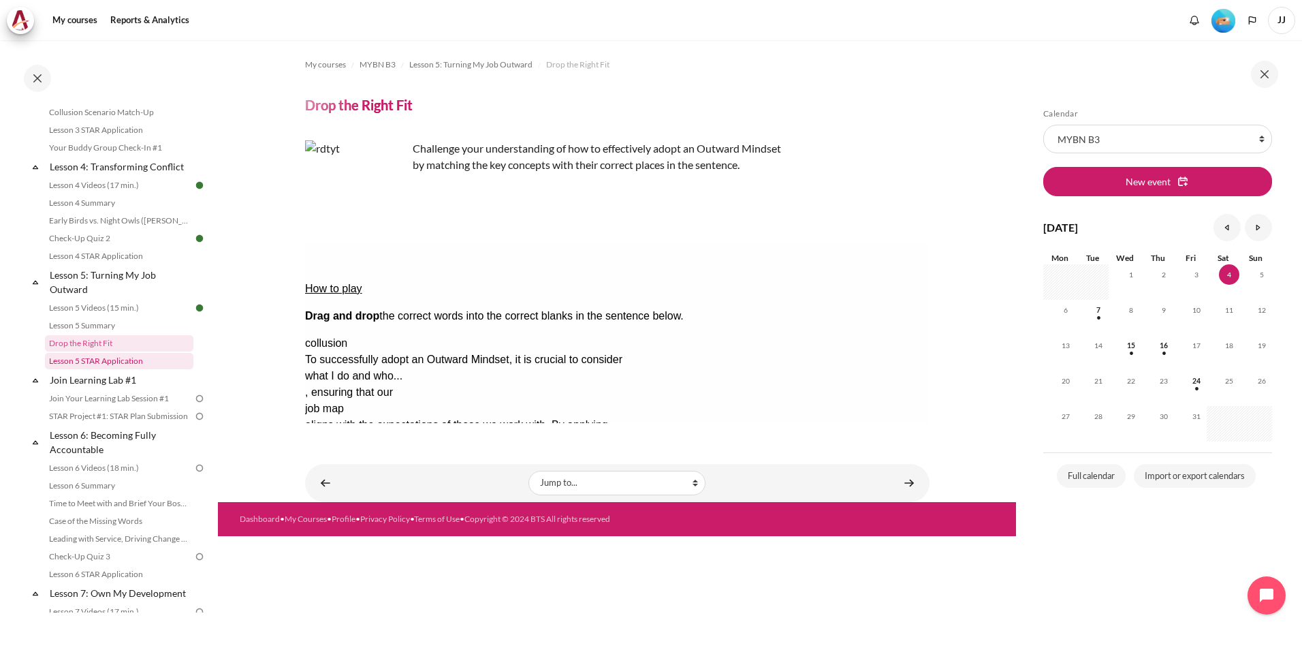
click at [158, 369] on link "Lesson 5 STAR Application" at bounding box center [119, 361] width 148 height 16
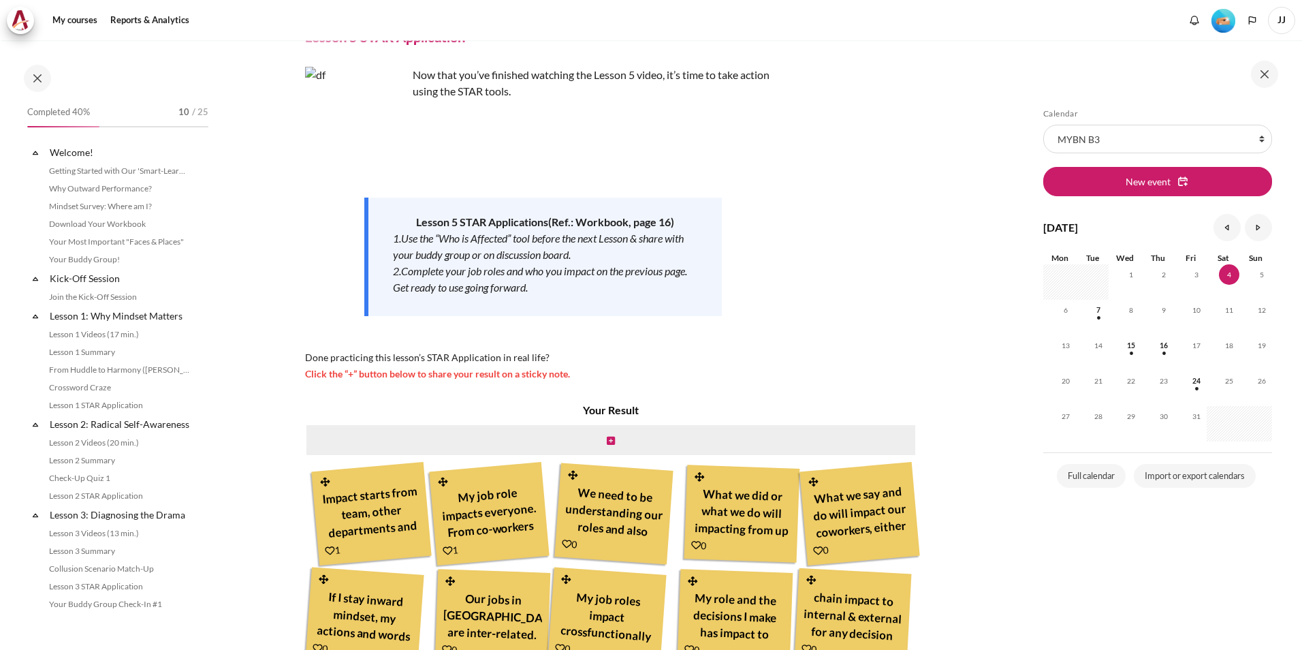
scroll to position [474, 0]
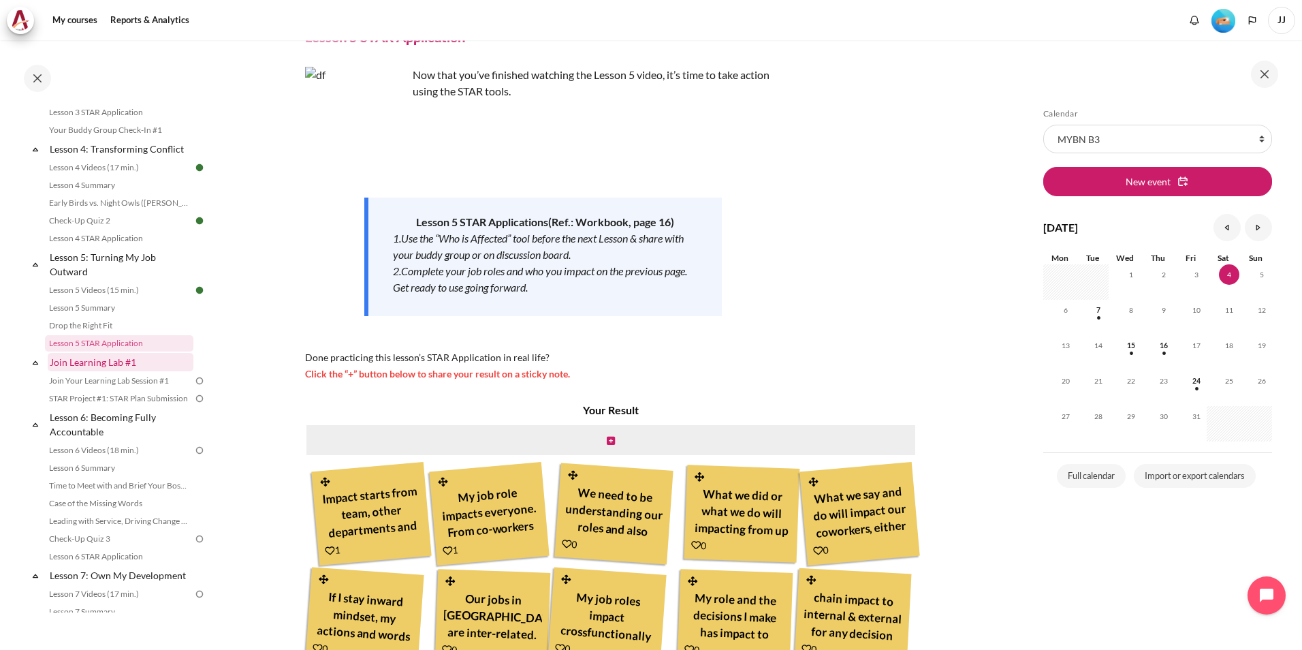
click at [123, 371] on link "Join Learning Lab #1" at bounding box center [121, 362] width 146 height 18
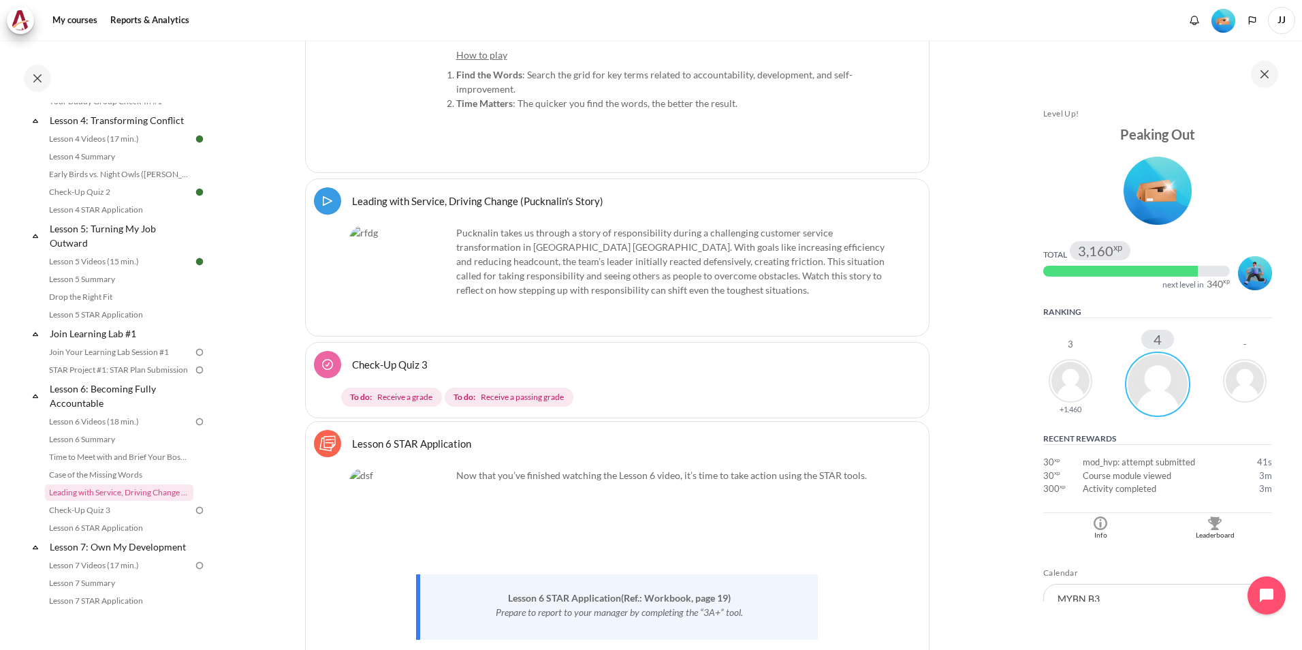
scroll to position [479, 0]
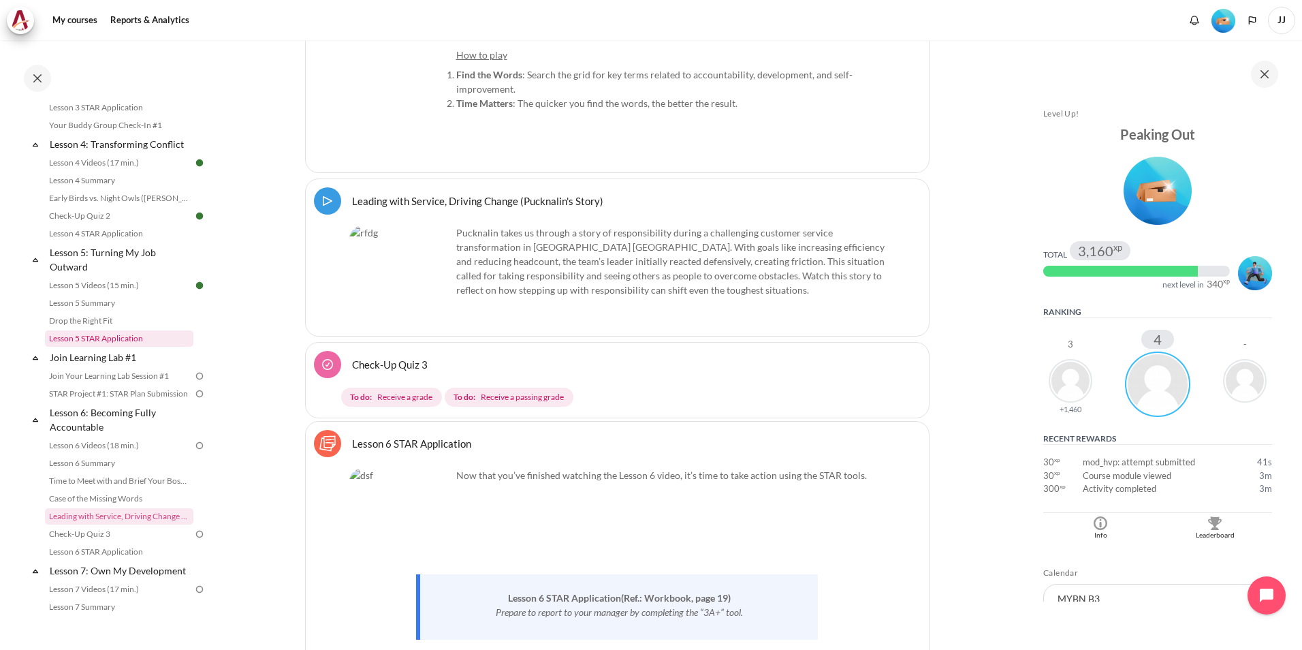
click at [137, 347] on link "Lesson 5 STAR Application" at bounding box center [119, 338] width 148 height 16
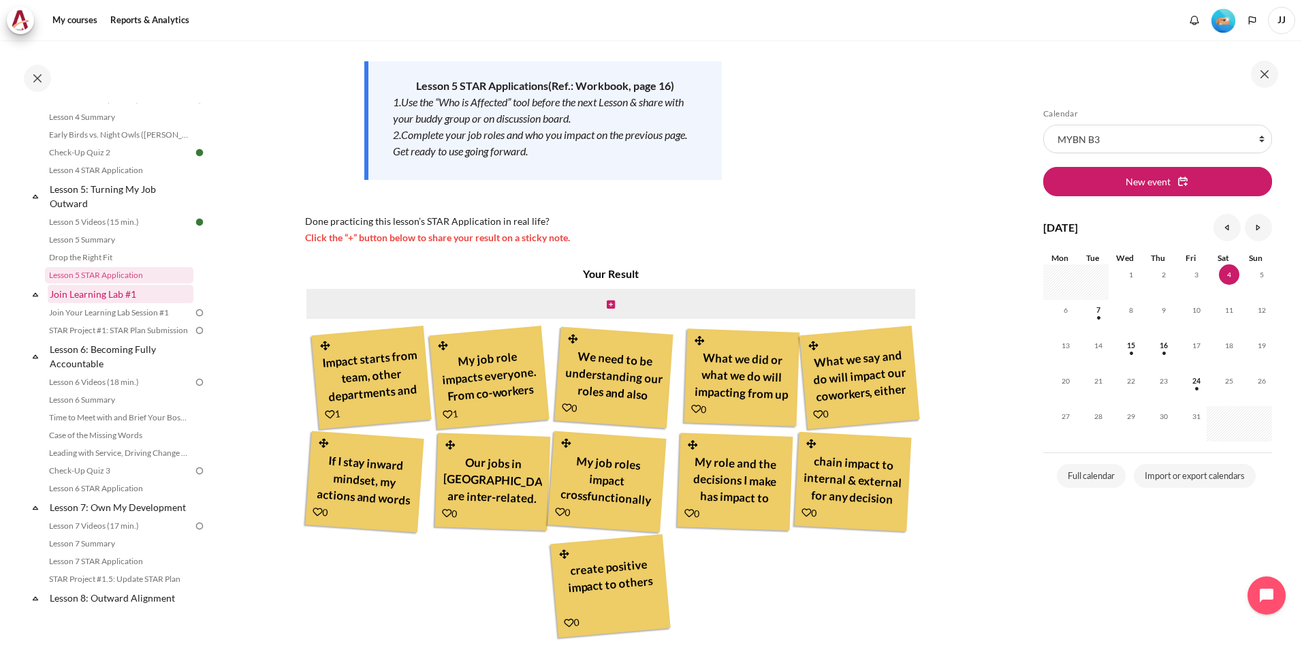
click at [122, 303] on link "Join Learning Lab #1" at bounding box center [121, 294] width 146 height 18
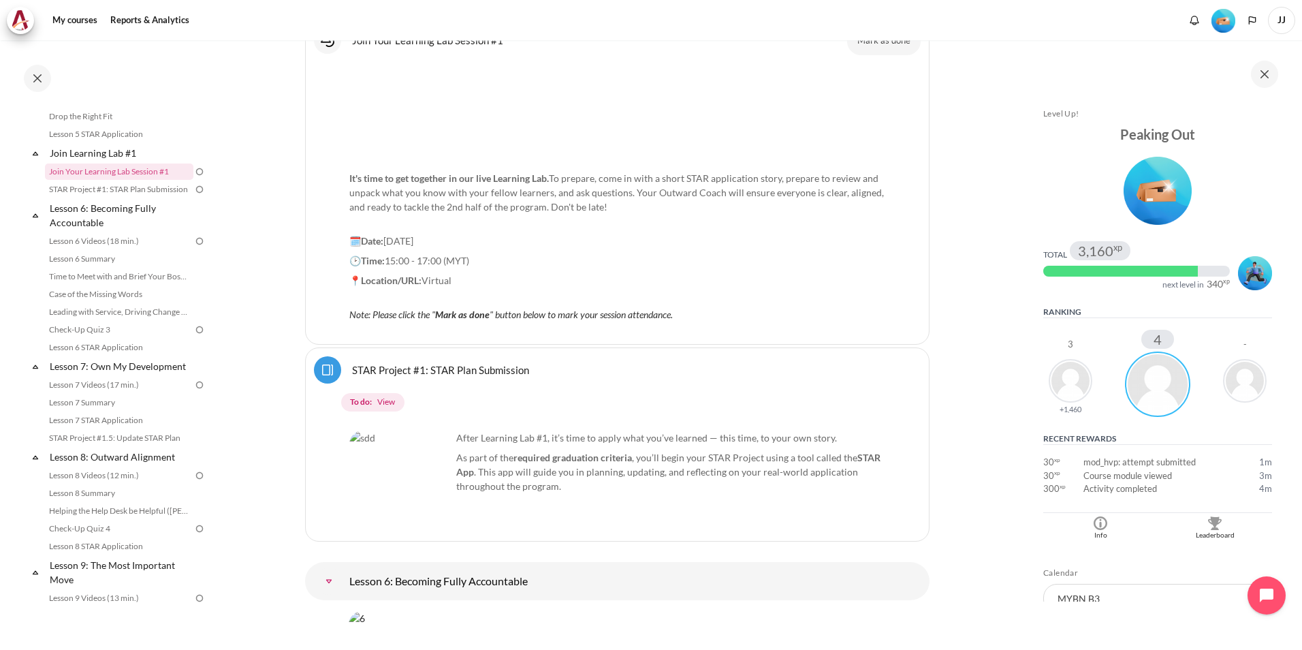
scroll to position [7818, 0]
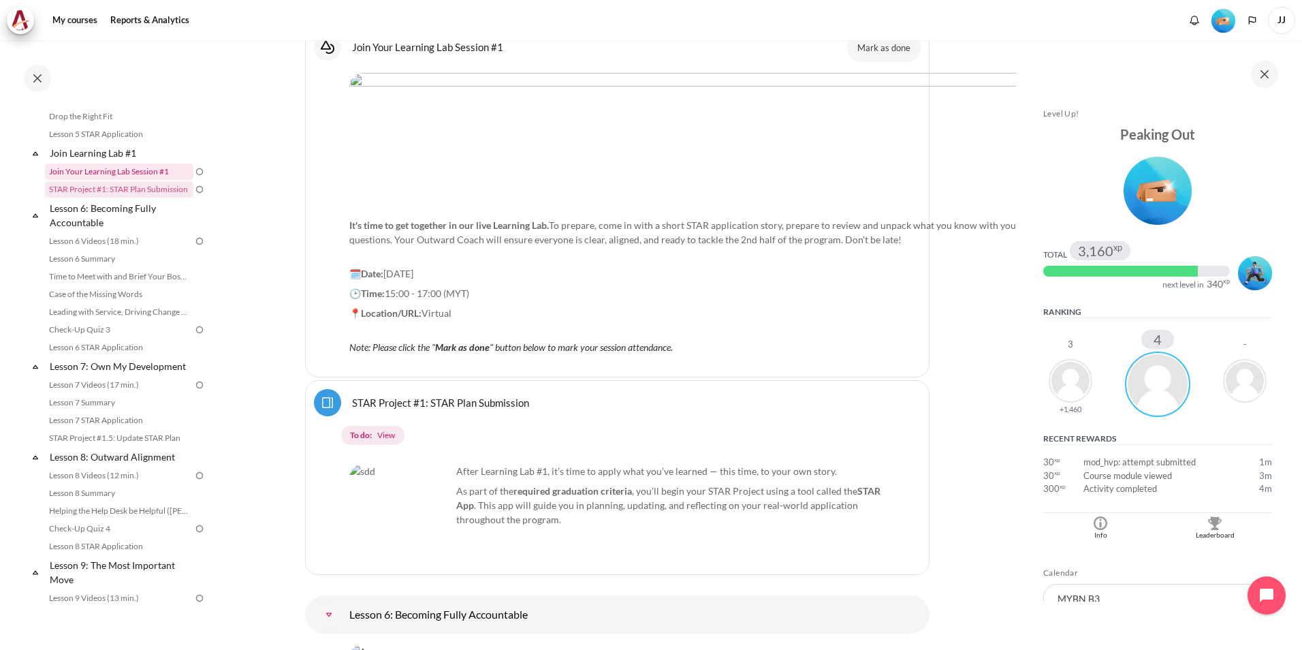
click at [171, 180] on link "Join Your Learning Lab Session #1" at bounding box center [119, 171] width 148 height 16
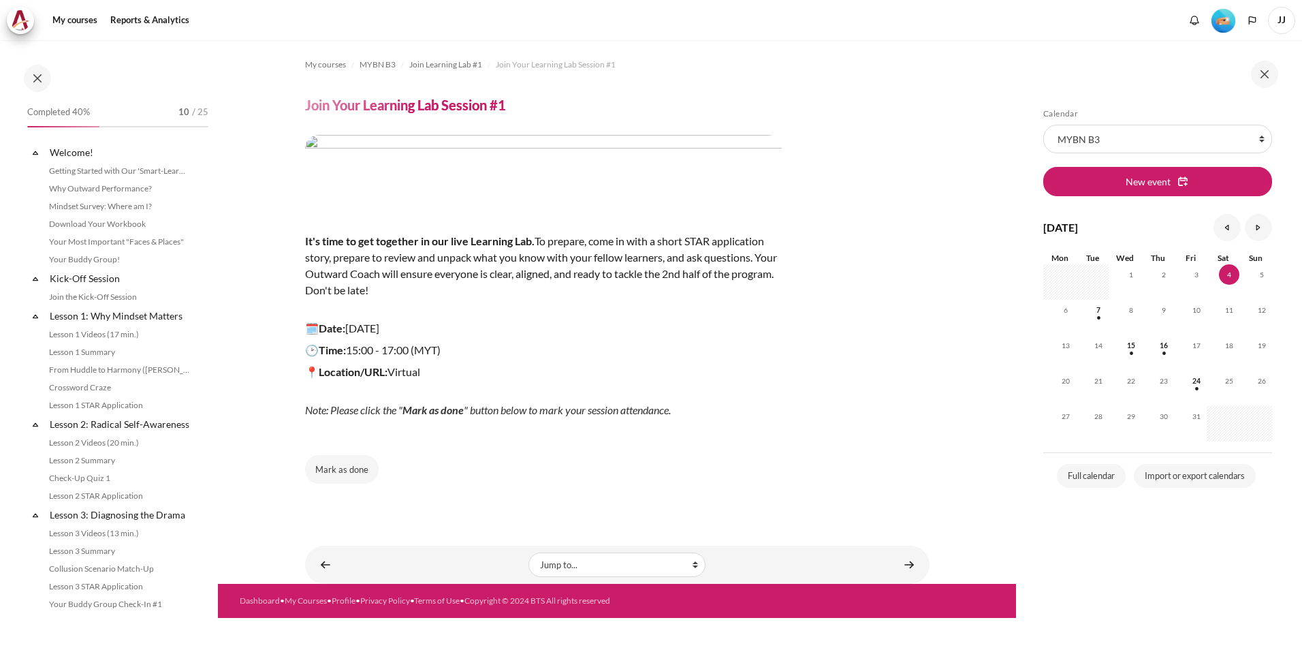
scroll to position [512, 0]
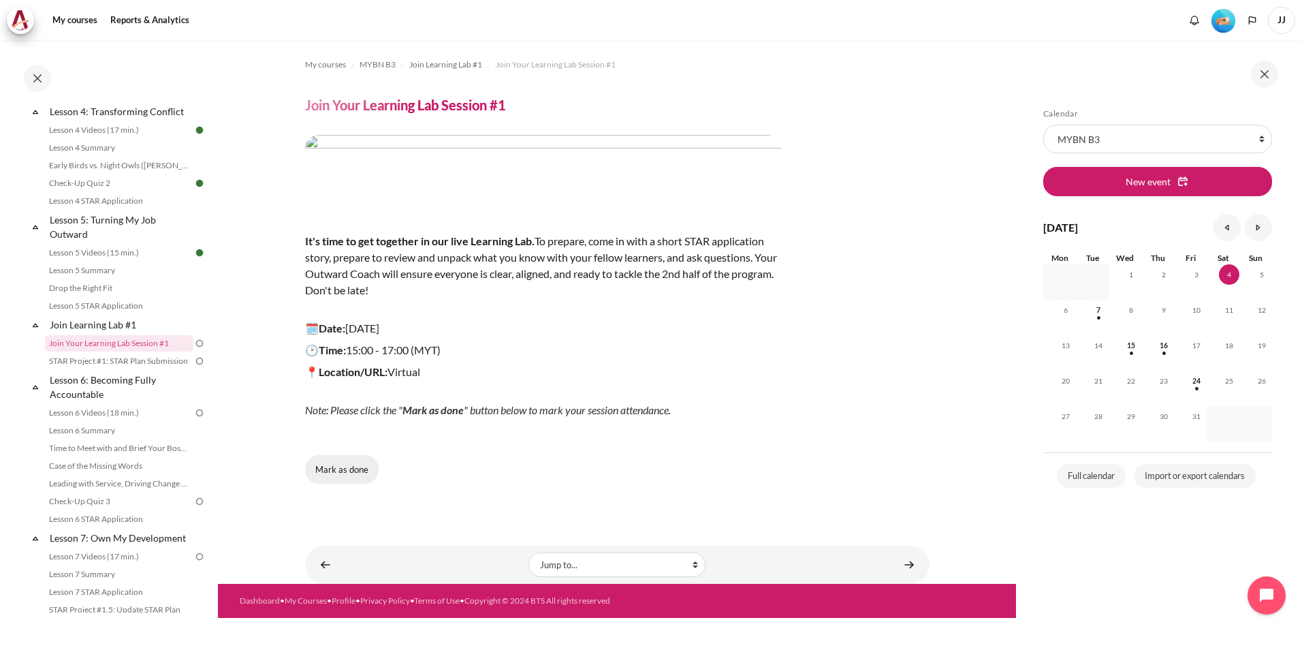
click at [363, 474] on button "Mark as done" at bounding box center [342, 469] width 74 height 29
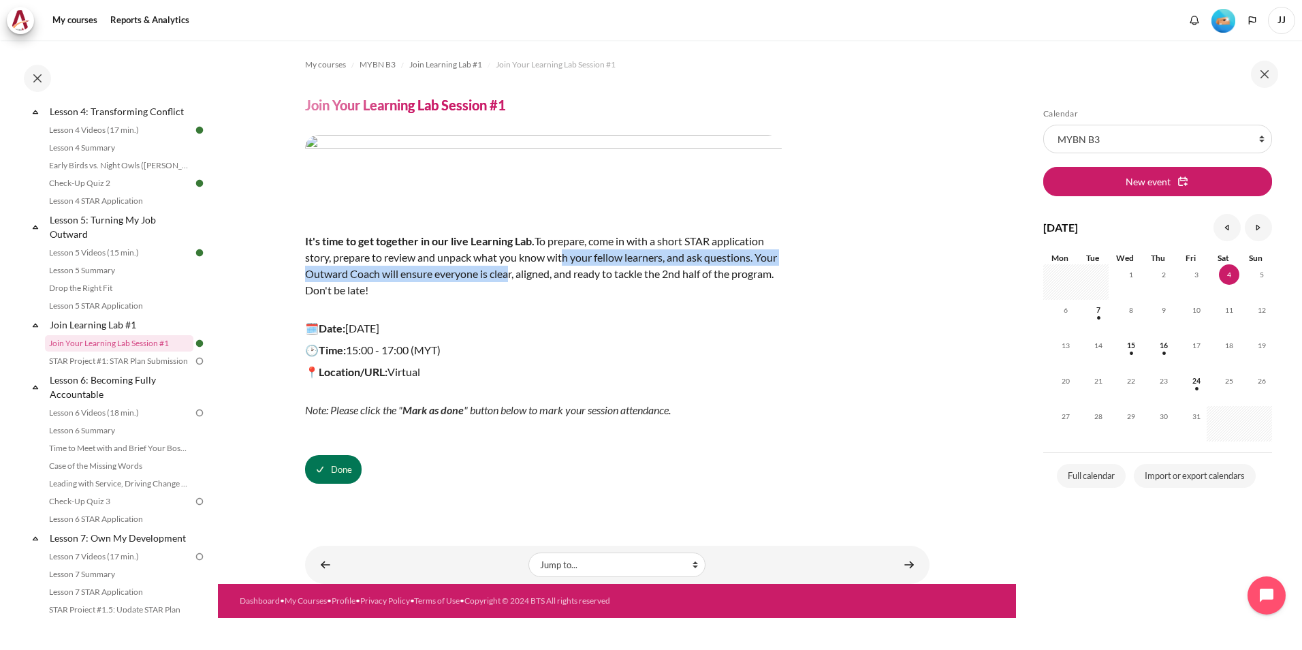
drag, startPoint x: 563, startPoint y: 258, endPoint x: 531, endPoint y: 280, distance: 38.7
click at [531, 280] on p "It's time to get together in our live Learning Lab. To prepare, come in with a …" at bounding box center [543, 266] width 477 height 98
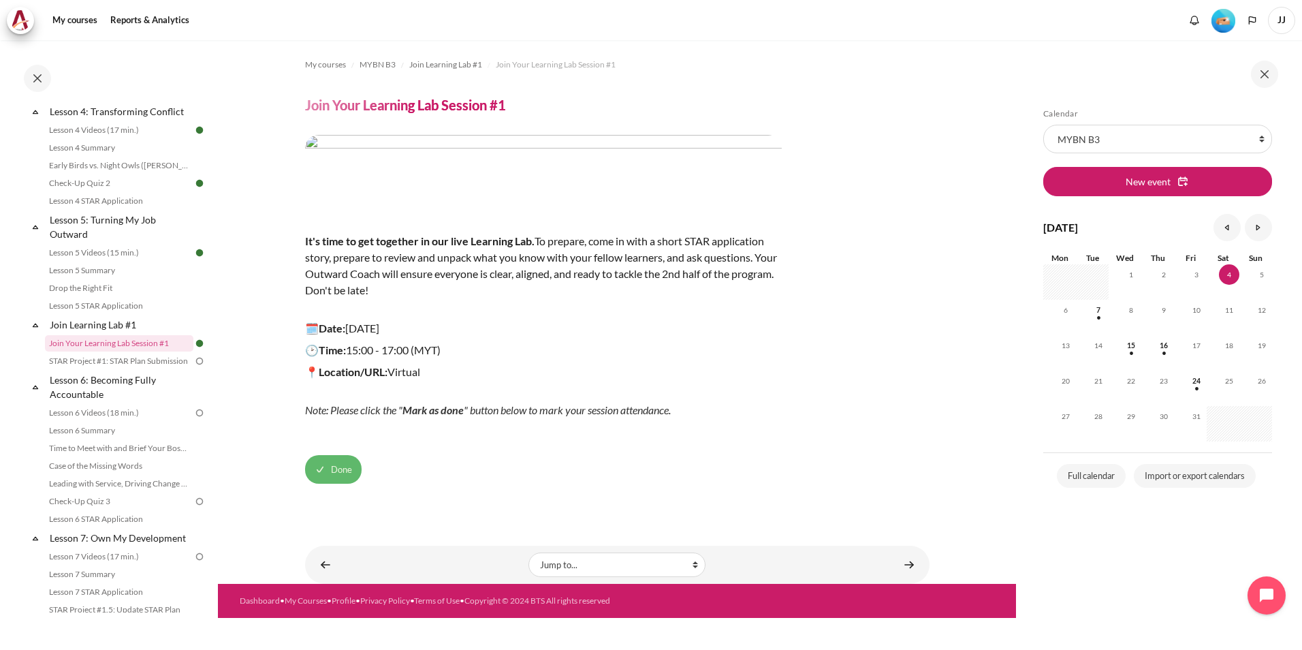
click at [324, 469] on button "Done" at bounding box center [333, 469] width 57 height 29
click at [349, 477] on button "Mark as done" at bounding box center [342, 469] width 74 height 29
click at [167, 369] on link "STAR Project #1: STAR Plan Submission" at bounding box center [119, 361] width 148 height 16
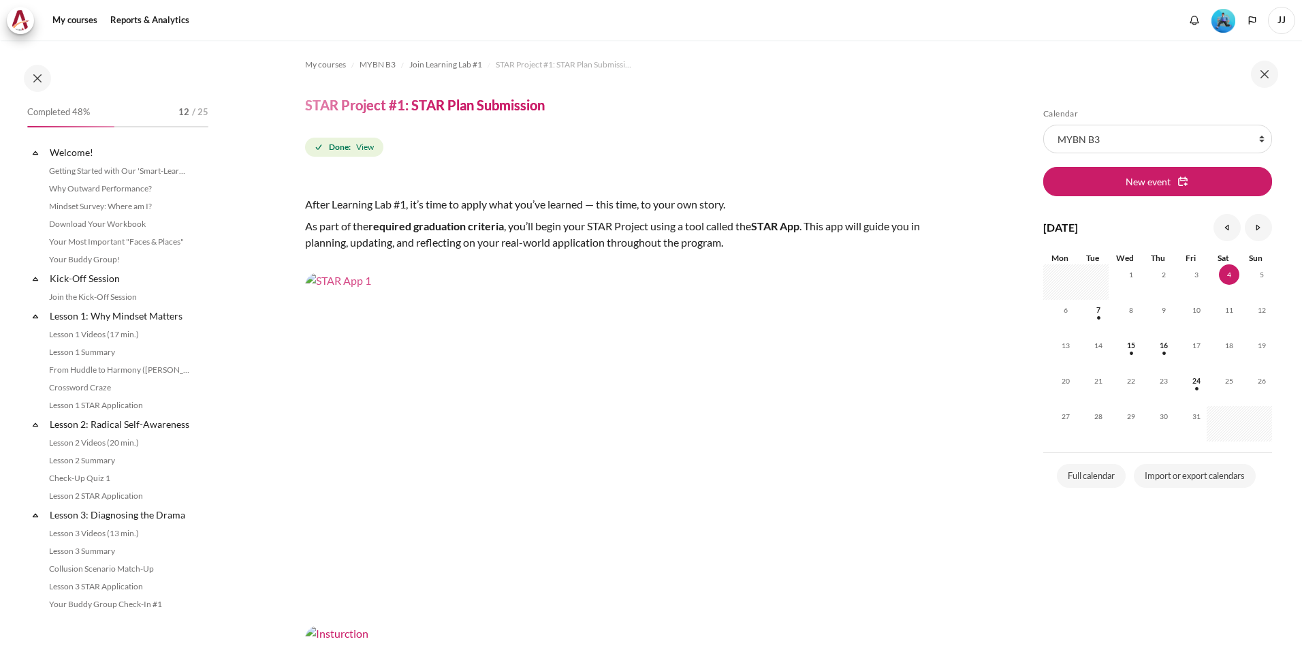
scroll to position [529, 0]
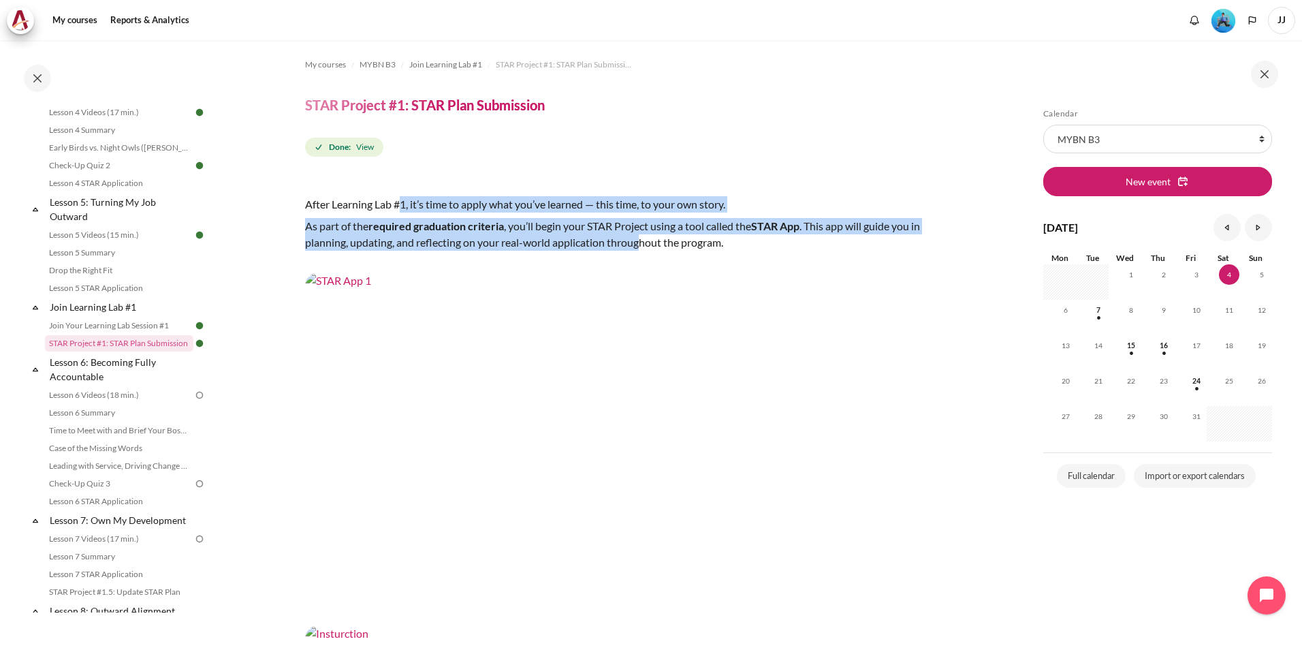
drag, startPoint x: 404, startPoint y: 209, endPoint x: 651, endPoint y: 236, distance: 248.7
click at [651, 236] on div "After Learning Lab #1, it’s time to apply what you’ve learned — this time, to y…" at bounding box center [617, 587] width 625 height 783
click at [651, 236] on p "As part of the required graduation criteria , you’ll begin your STAR Project us…" at bounding box center [617, 234] width 625 height 33
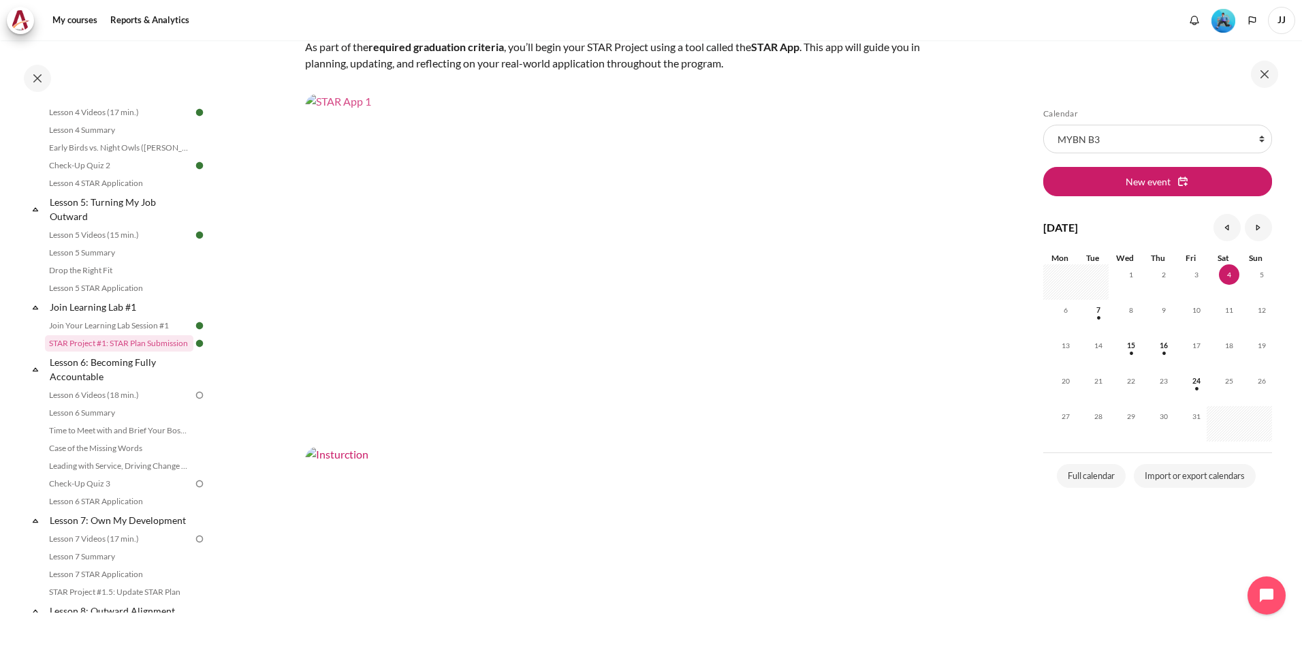
scroll to position [204, 0]
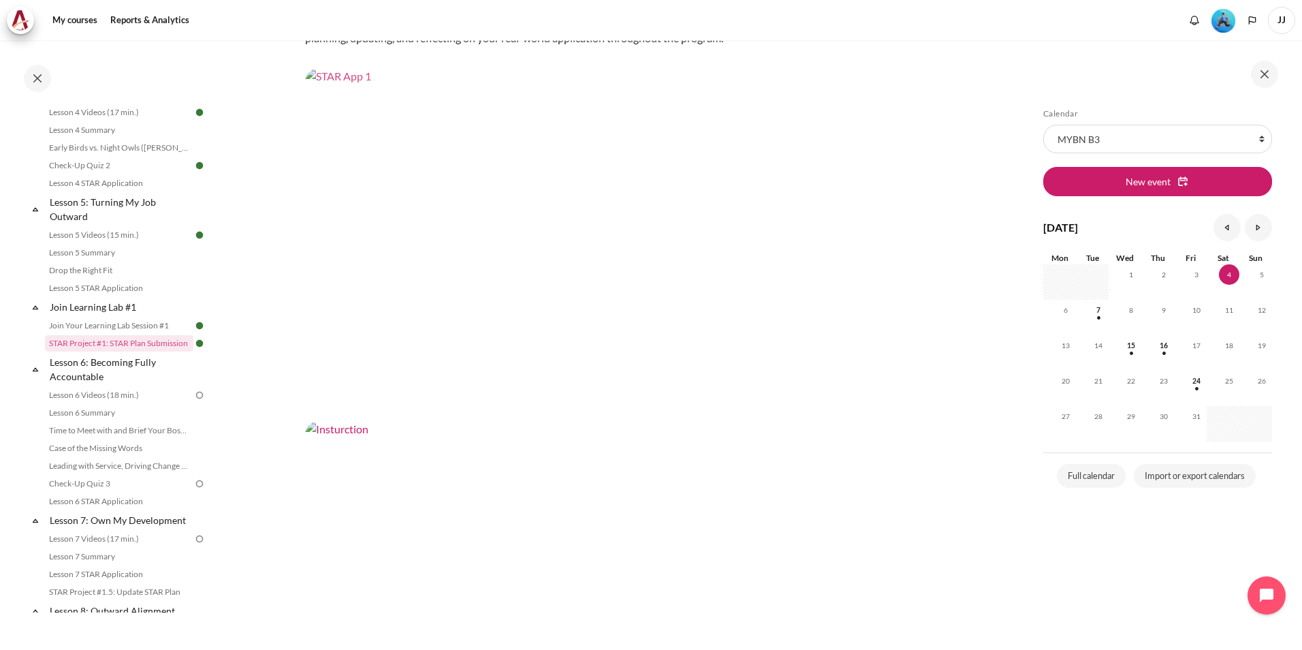
click at [614, 255] on img "Content" at bounding box center [617, 243] width 625 height 351
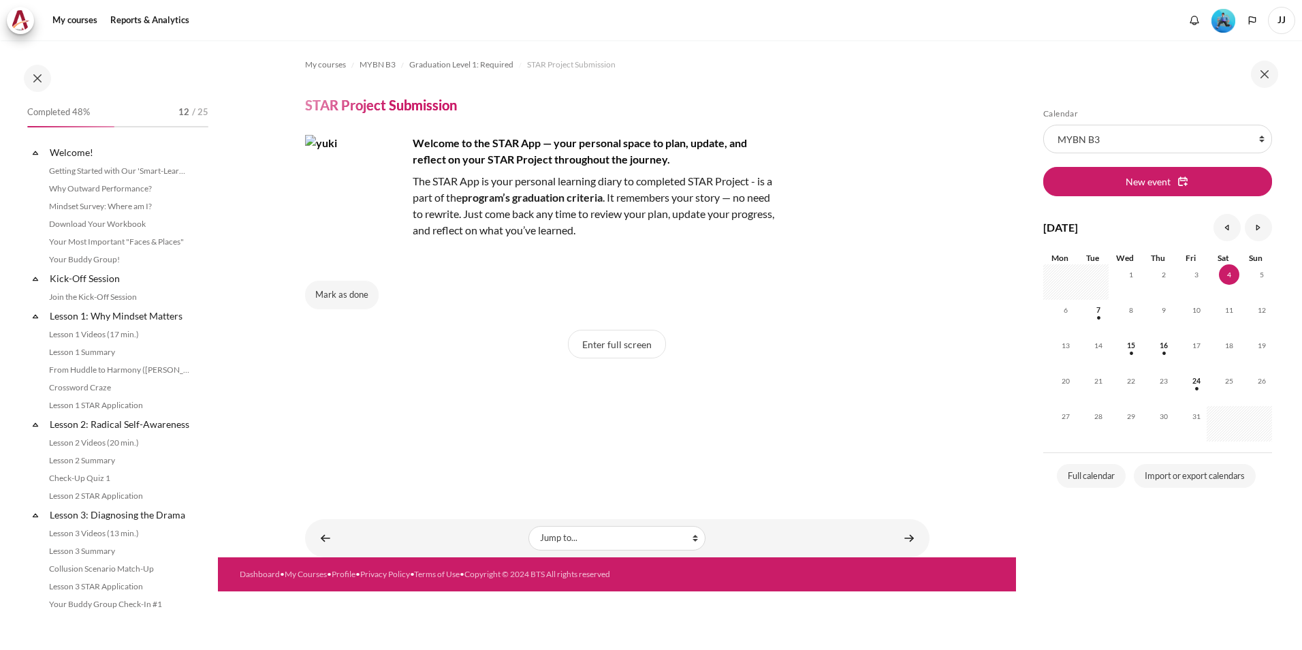
scroll to position [1144, 0]
